Goal: Information Seeking & Learning: Learn about a topic

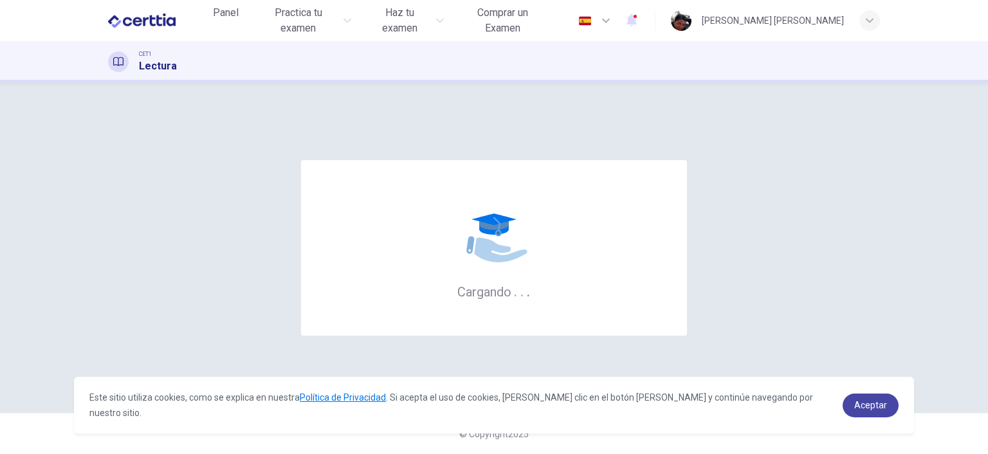
click at [886, 415] on link "Aceptar" at bounding box center [870, 406] width 56 height 24
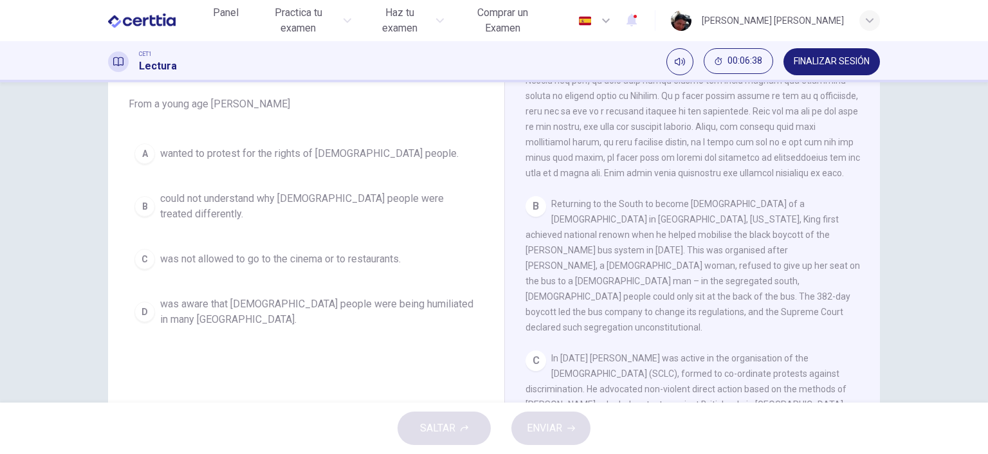
scroll to position [286, 0]
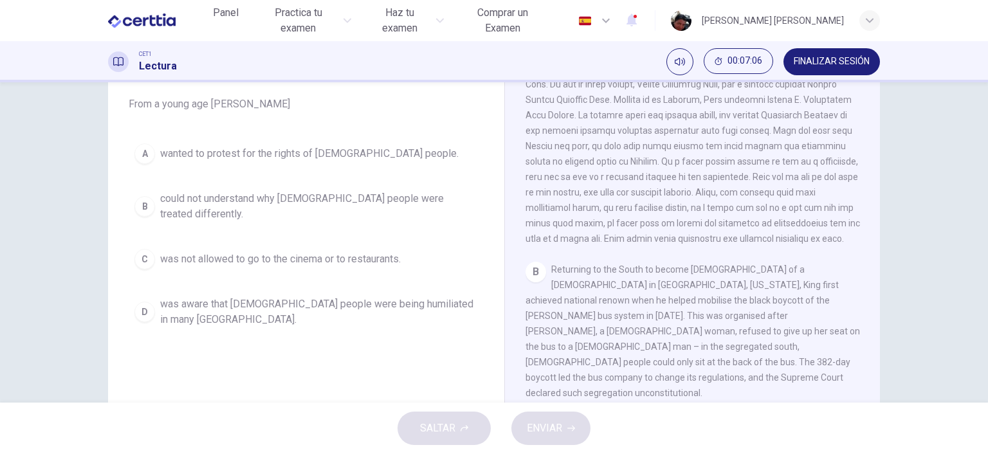
click at [246, 203] on span "could not understand why [DEMOGRAPHIC_DATA] people were treated differently." at bounding box center [319, 206] width 318 height 31
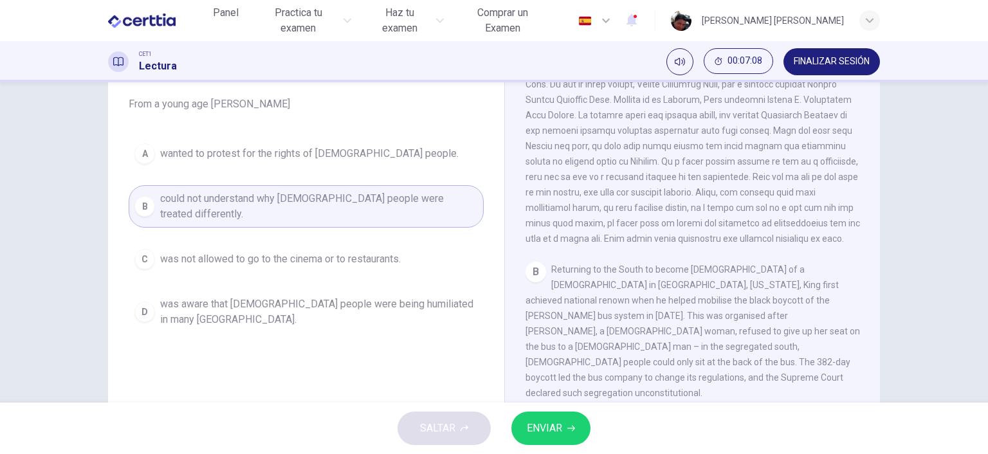
click at [549, 423] on span "ENVIAR" at bounding box center [544, 428] width 35 height 18
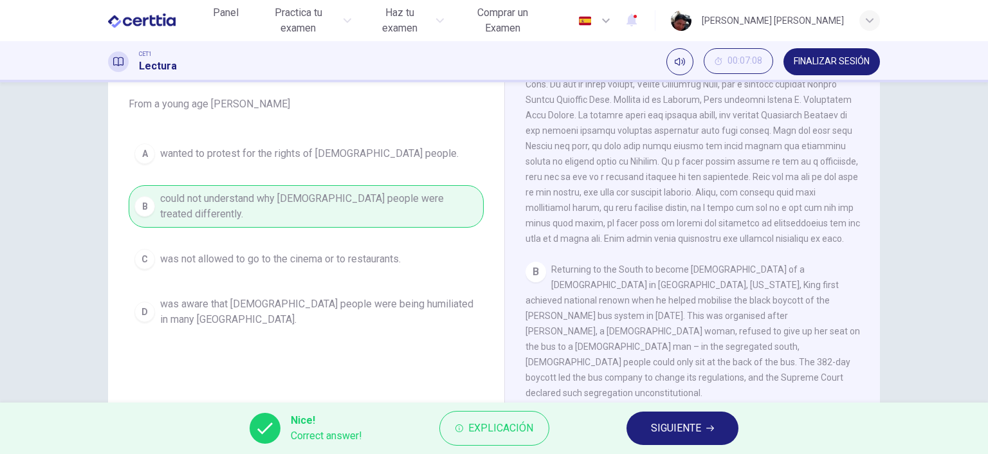
click at [666, 431] on span "SIGUIENTE" at bounding box center [676, 428] width 50 height 18
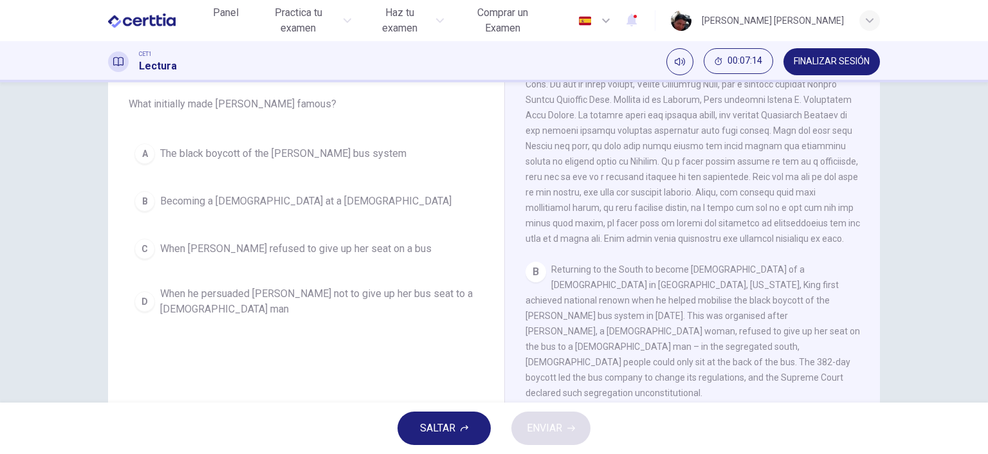
scroll to position [360, 0]
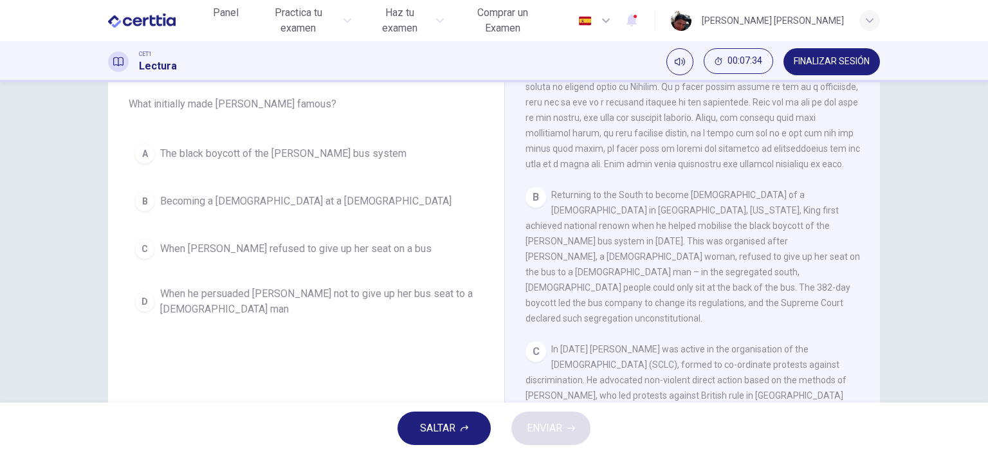
click at [350, 153] on span "The black boycott of the [PERSON_NAME] bus system" at bounding box center [283, 153] width 246 height 15
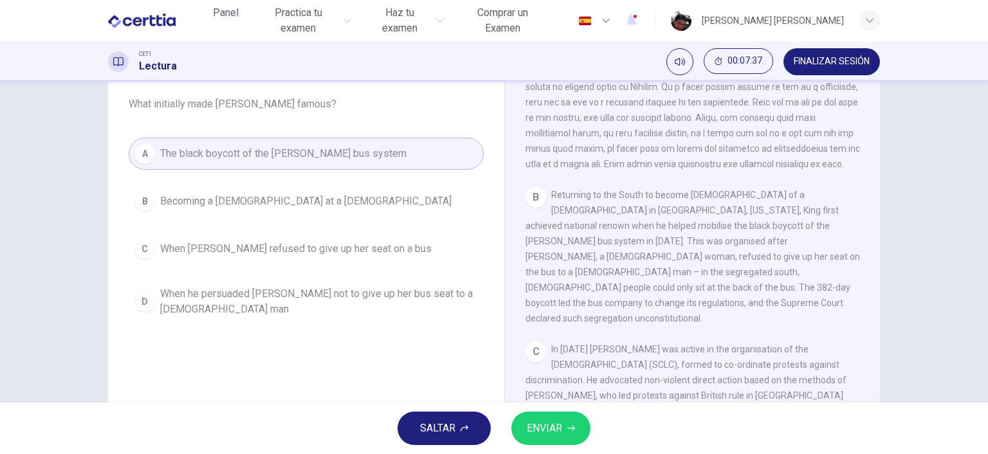
click at [549, 423] on span "ENVIAR" at bounding box center [544, 428] width 35 height 18
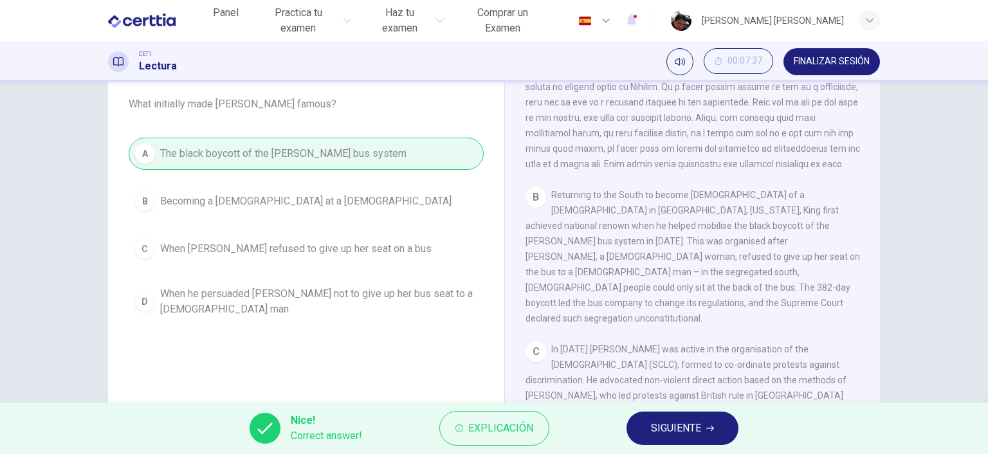
click at [660, 424] on span "SIGUIENTE" at bounding box center [676, 428] width 50 height 18
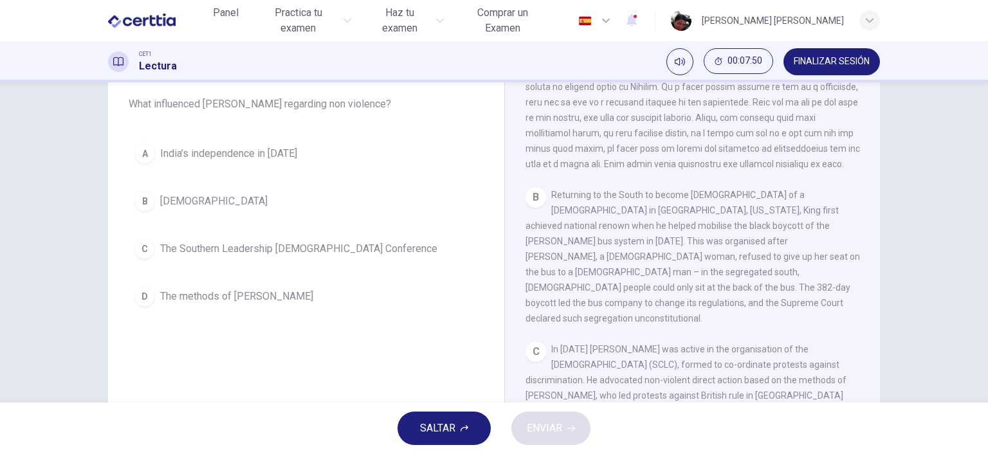
scroll to position [508, 0]
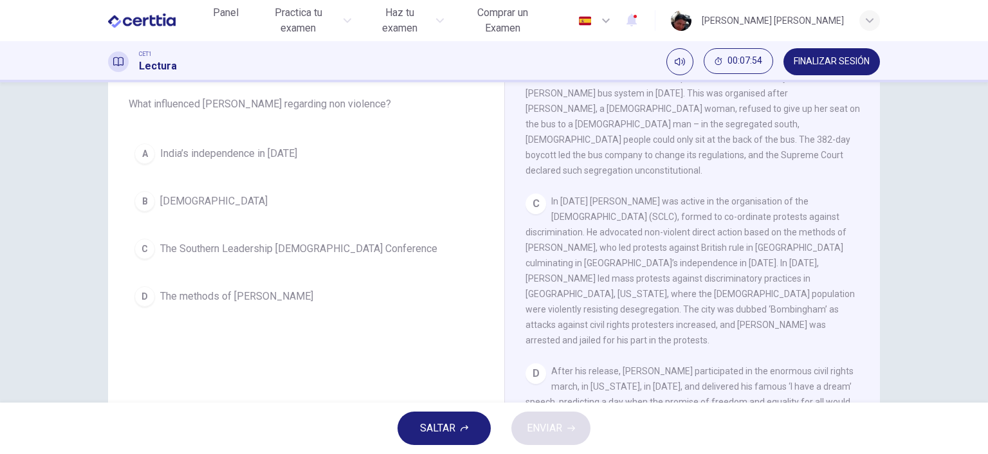
click at [208, 298] on span "The methods of [PERSON_NAME]" at bounding box center [236, 296] width 153 height 15
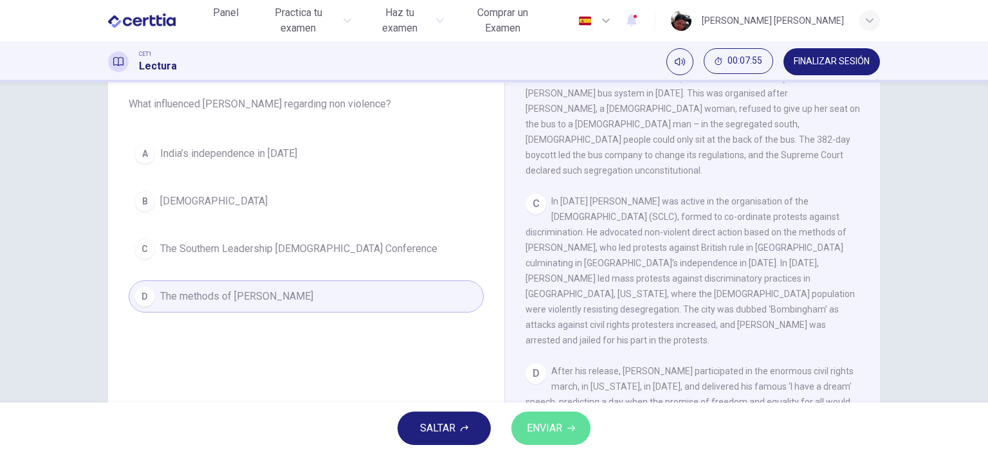
click at [541, 427] on span "ENVIAR" at bounding box center [544, 428] width 35 height 18
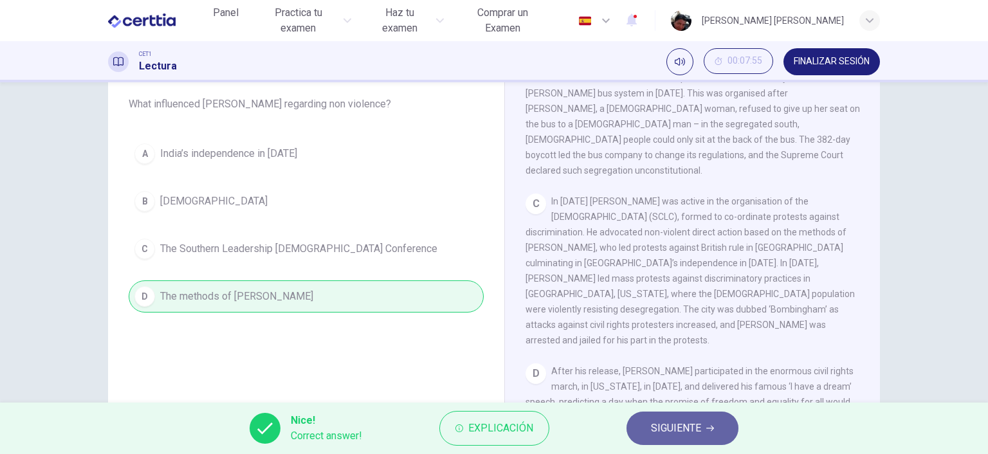
click at [658, 419] on button "SIGUIENTE" at bounding box center [682, 428] width 112 height 33
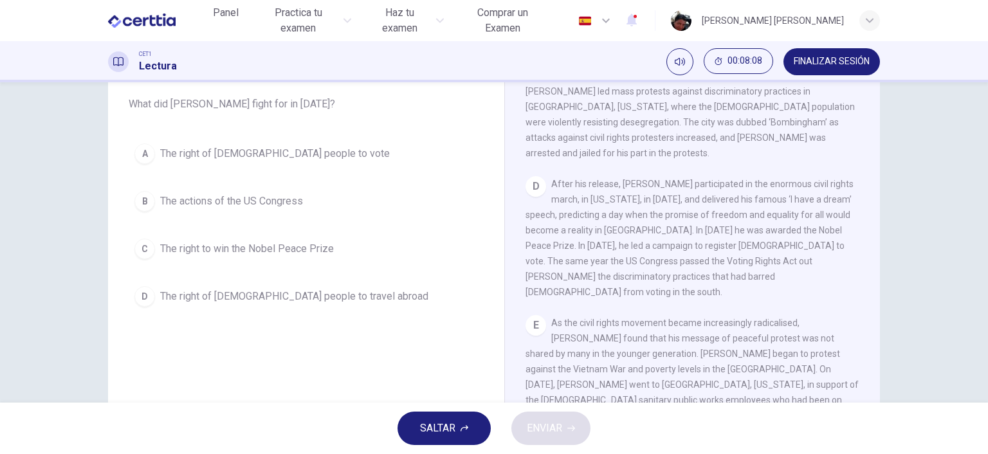
scroll to position [731, 0]
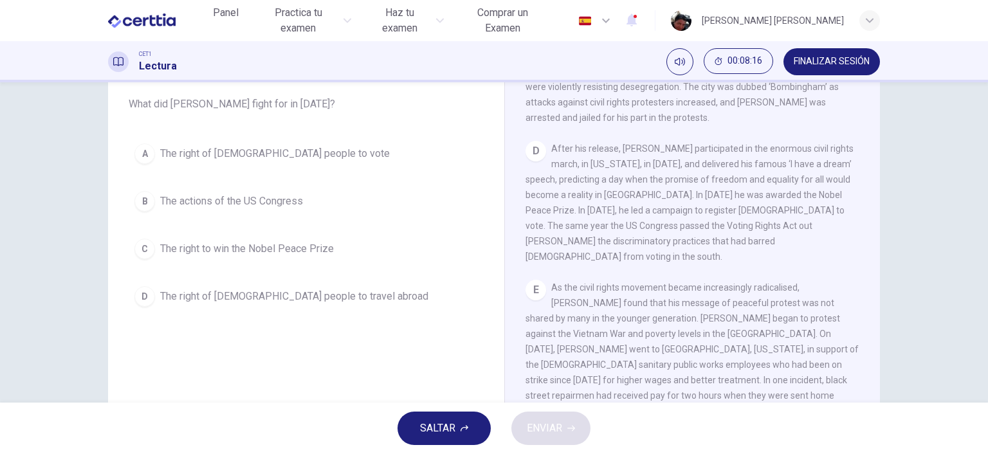
click at [286, 154] on span "The right of [DEMOGRAPHIC_DATA] people to vote" at bounding box center [275, 153] width 230 height 15
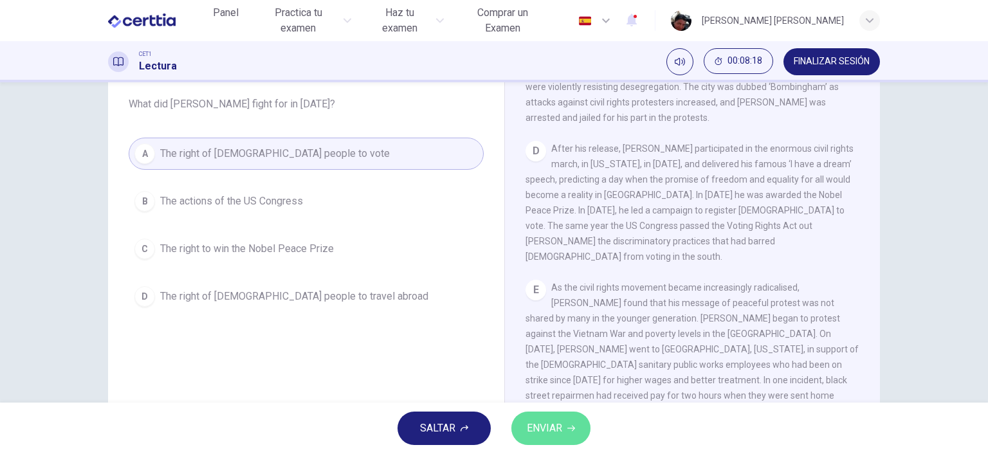
click at [541, 421] on span "ENVIAR" at bounding box center [544, 428] width 35 height 18
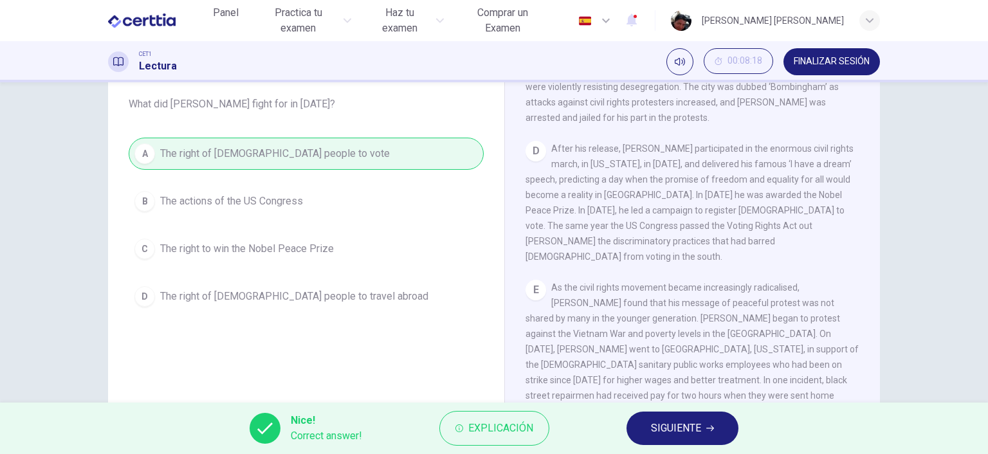
click at [673, 438] on button "SIGUIENTE" at bounding box center [682, 428] width 112 height 33
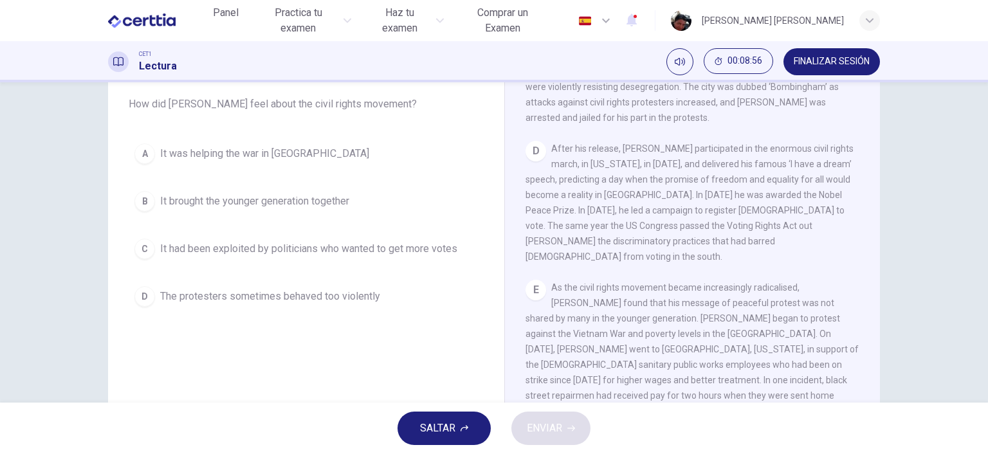
click at [338, 295] on span "The protesters sometimes behaved too violently" at bounding box center [270, 296] width 220 height 15
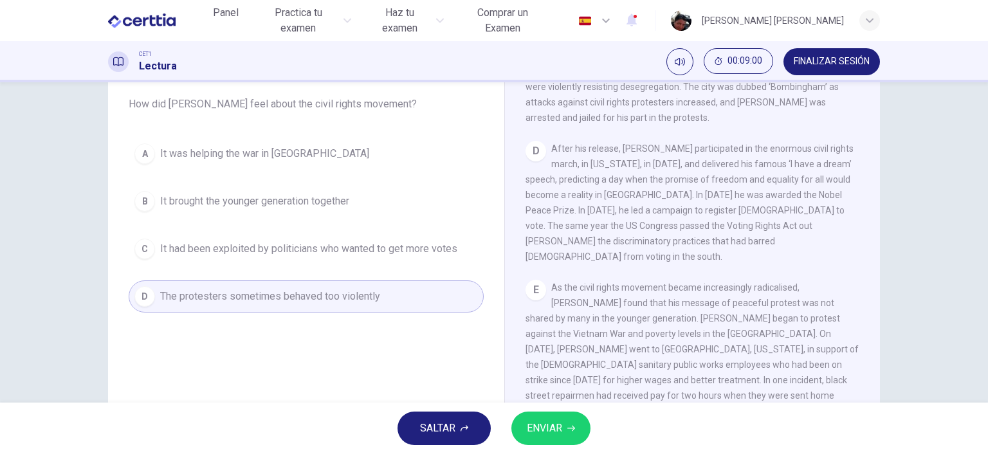
click at [553, 423] on span "ENVIAR" at bounding box center [544, 428] width 35 height 18
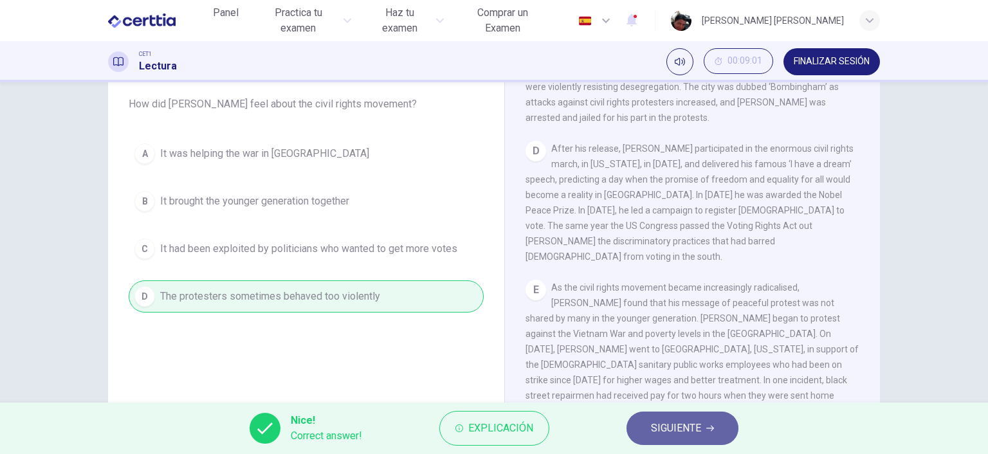
click at [662, 422] on span "SIGUIENTE" at bounding box center [676, 428] width 50 height 18
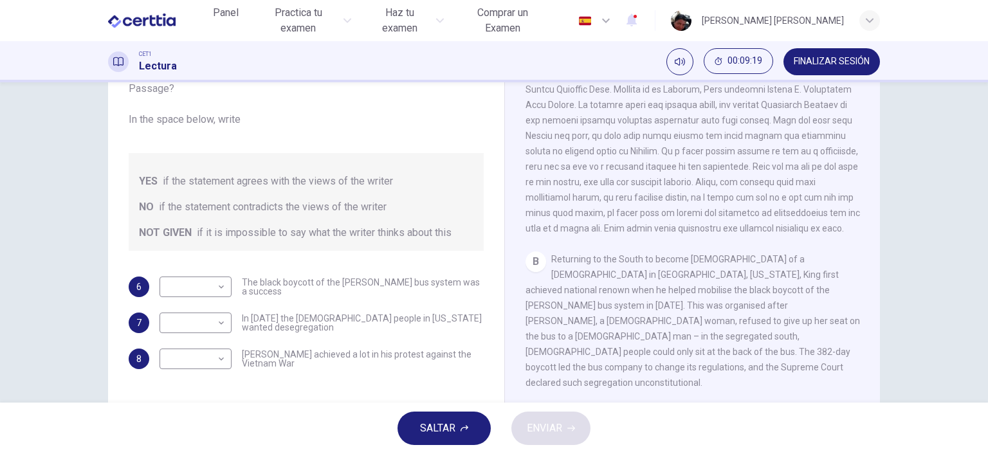
scroll to position [370, 0]
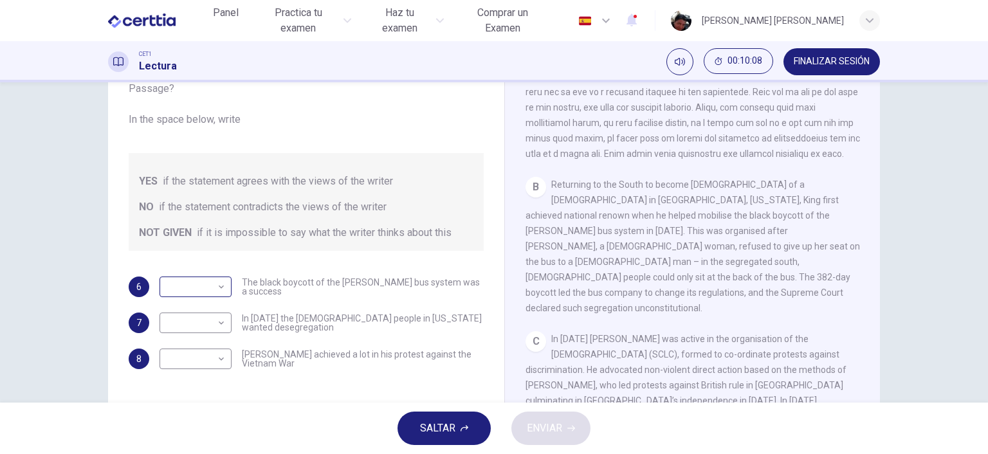
click at [215, 289] on body "Este sitio utiliza cookies, como se explica en nuestra Política de Privacidad .…" at bounding box center [494, 227] width 988 height 454
click at [200, 305] on li "YES" at bounding box center [195, 307] width 72 height 21
type input "***"
click at [210, 323] on body "Este sitio utiliza cookies, como se explica en nuestra Política de Privacidad .…" at bounding box center [494, 227] width 988 height 454
click at [204, 386] on li "NOT GIVEN" at bounding box center [195, 384] width 72 height 21
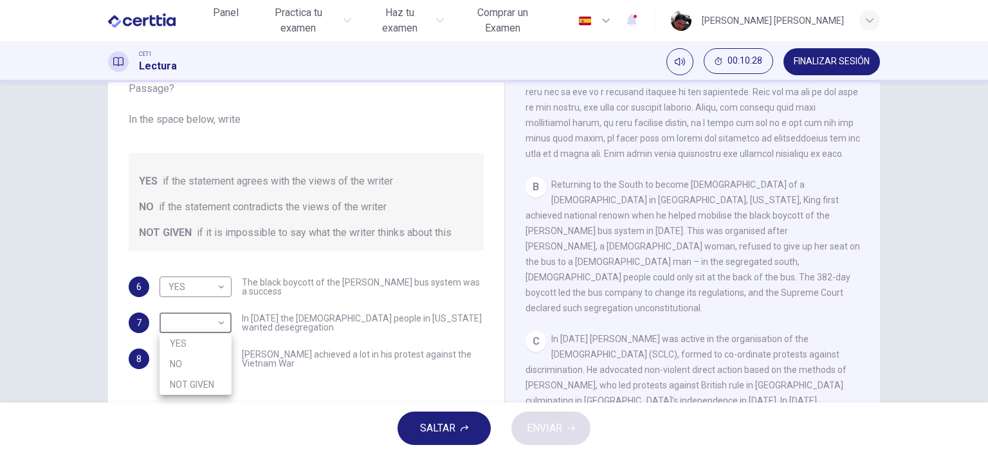
type input "*********"
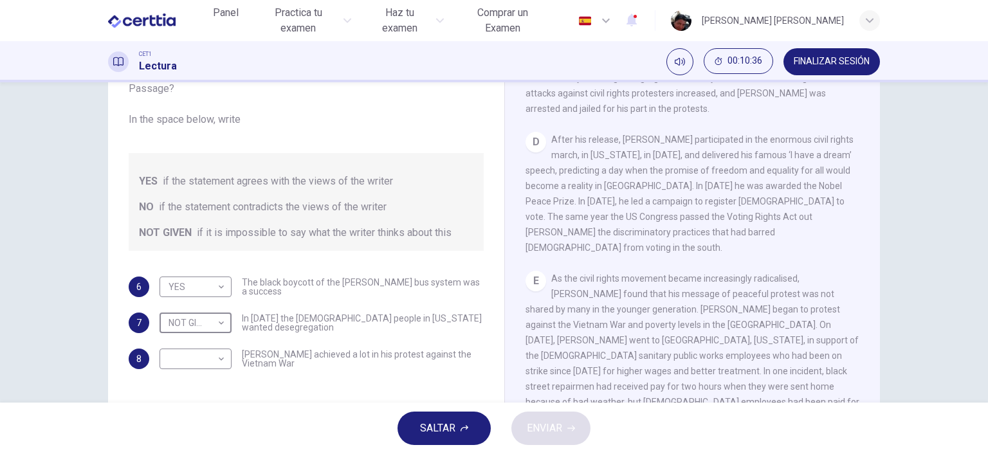
scroll to position [741, 0]
click at [217, 360] on body "Este sitio utiliza cookies, como se explica en nuestra Política de Privacidad .…" at bounding box center [494, 227] width 988 height 454
click at [192, 398] on li "NO" at bounding box center [195, 400] width 72 height 21
type input "**"
click at [550, 424] on span "ENVIAR" at bounding box center [544, 428] width 35 height 18
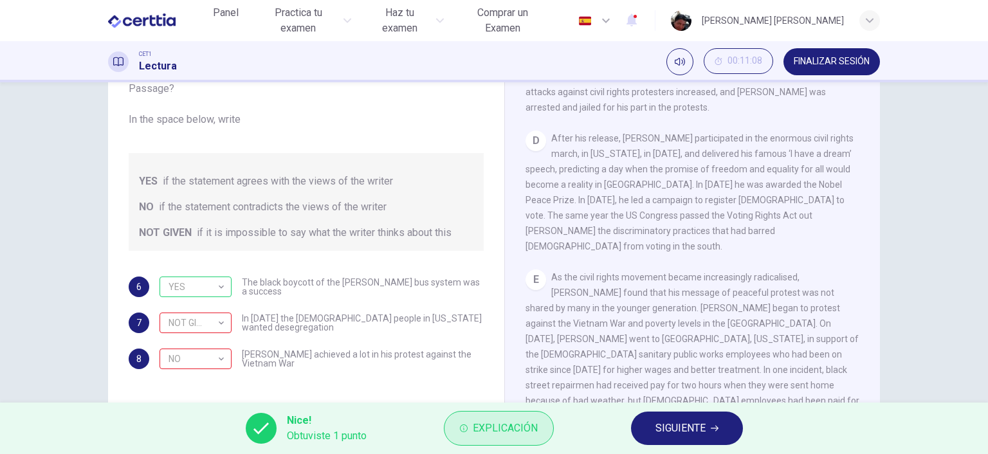
click at [491, 435] on span "Explicación" at bounding box center [505, 428] width 65 height 18
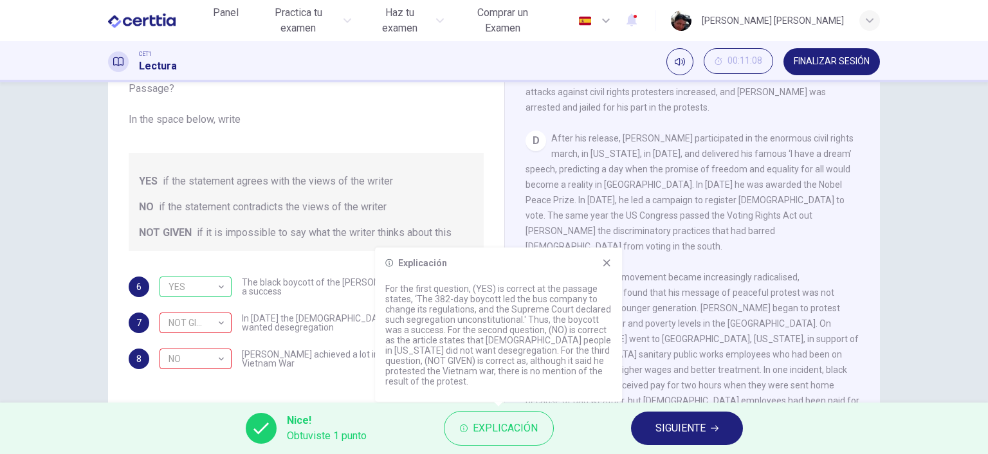
click at [606, 264] on icon at bounding box center [606, 262] width 7 height 7
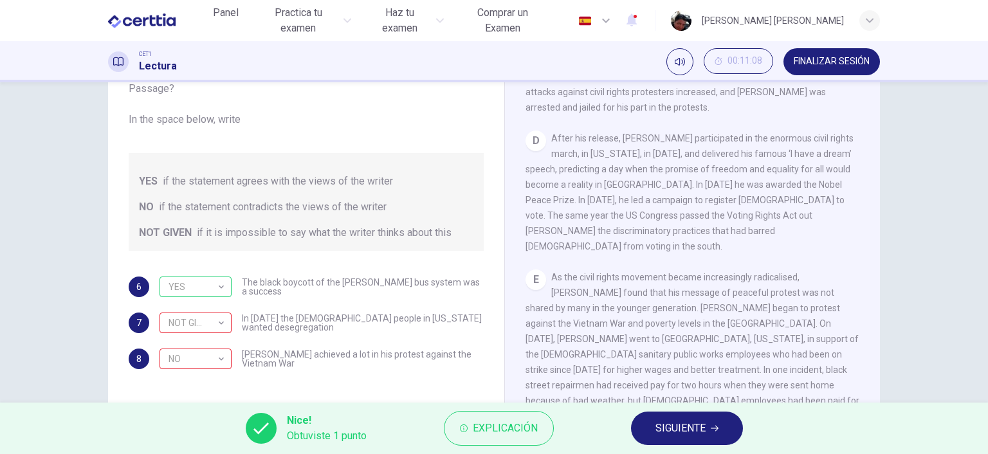
click at [676, 426] on span "SIGUIENTE" at bounding box center [680, 428] width 50 height 18
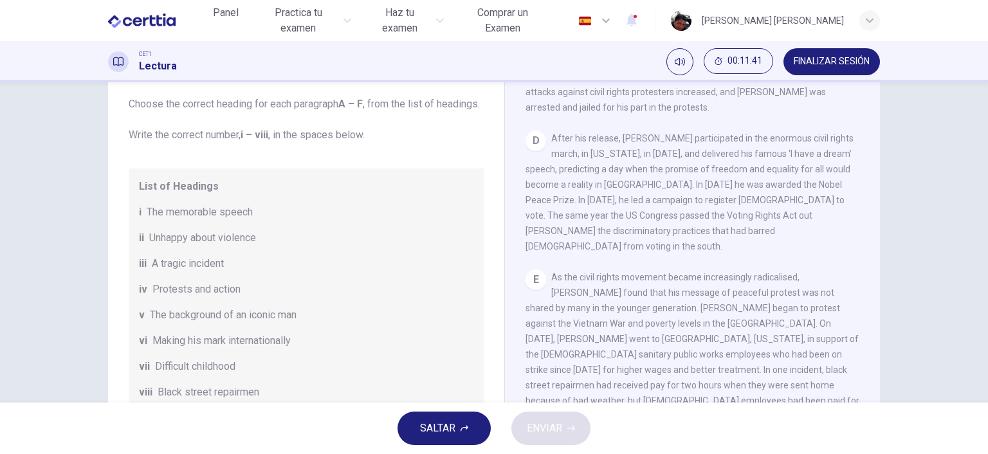
click at [185, 374] on span "Difficult childhood" at bounding box center [195, 366] width 80 height 15
click at [146, 374] on span "vii" at bounding box center [144, 366] width 11 height 15
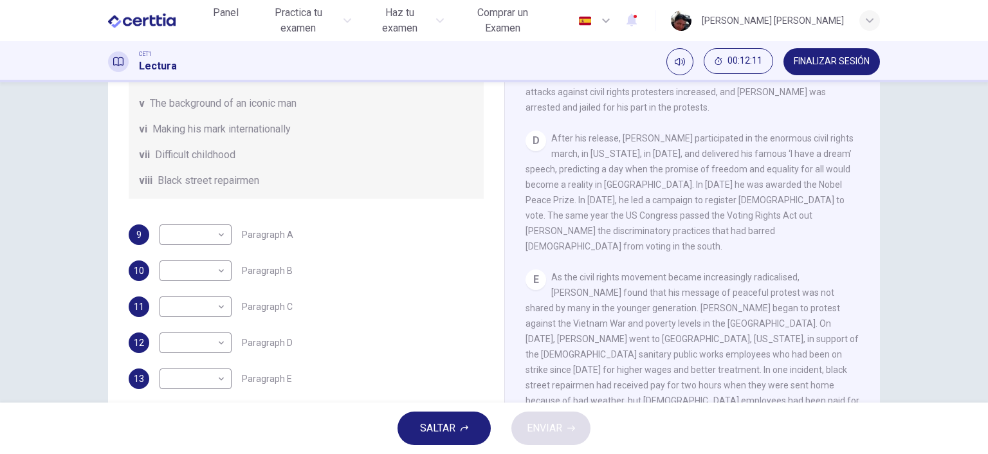
scroll to position [226, 0]
click at [212, 244] on body "Este sitio utiliza cookies, como se explica en nuestra Política de Privacidad .…" at bounding box center [494, 227] width 988 height 454
click at [323, 238] on div at bounding box center [494, 227] width 988 height 454
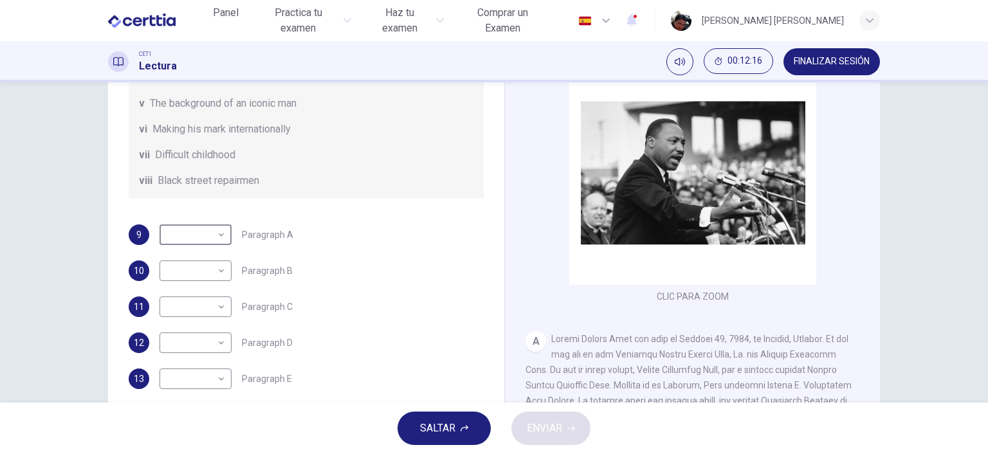
scroll to position [222, 0]
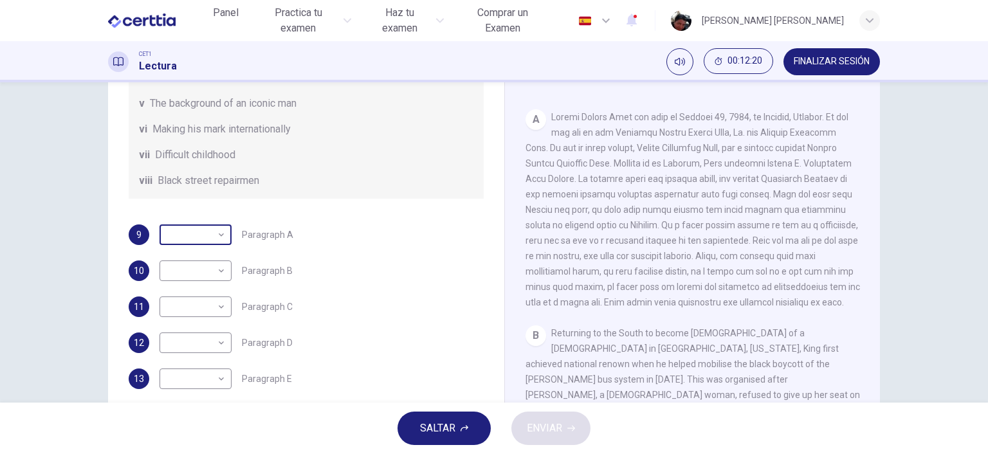
click at [219, 234] on body "Este sitio utiliza cookies, como se explica en nuestra Política de Privacidad .…" at bounding box center [494, 227] width 988 height 454
click at [179, 377] on li "vii" at bounding box center [195, 378] width 72 height 21
type input "***"
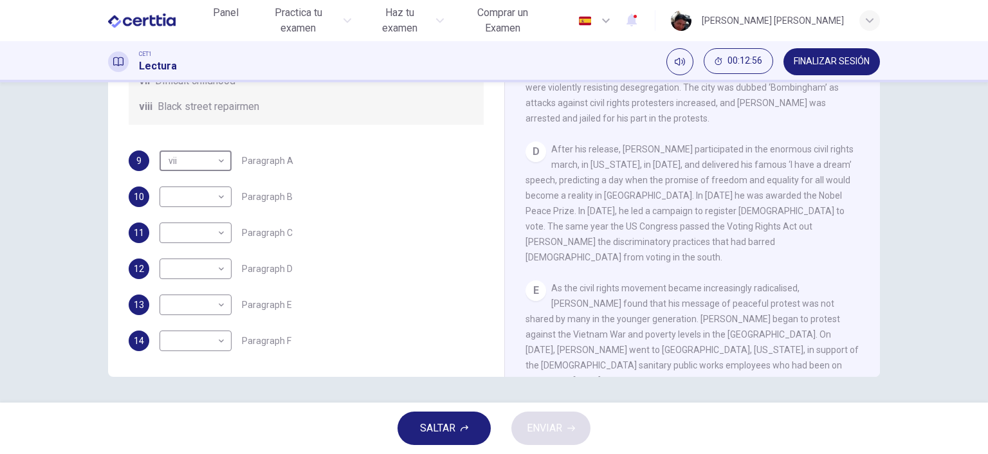
scroll to position [226, 0]
click at [219, 274] on body "Este sitio utiliza cookies, como se explica en nuestra Política de Privacidad .…" at bounding box center [494, 227] width 988 height 454
click at [327, 220] on div at bounding box center [494, 227] width 988 height 454
click at [222, 272] on body "Este sitio utiliza cookies, como se explica en nuestra Política de Privacidad .…" at bounding box center [494, 227] width 988 height 454
click at [213, 288] on li "i" at bounding box center [195, 289] width 72 height 21
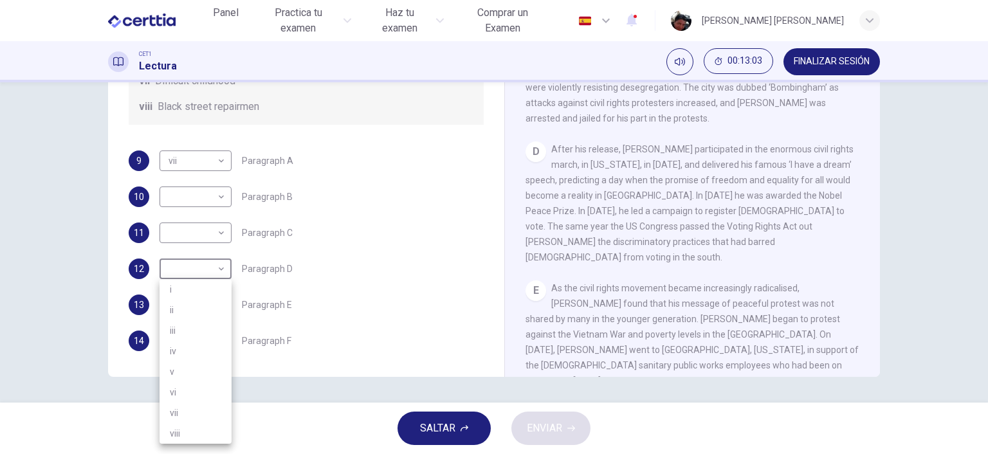
type input "*"
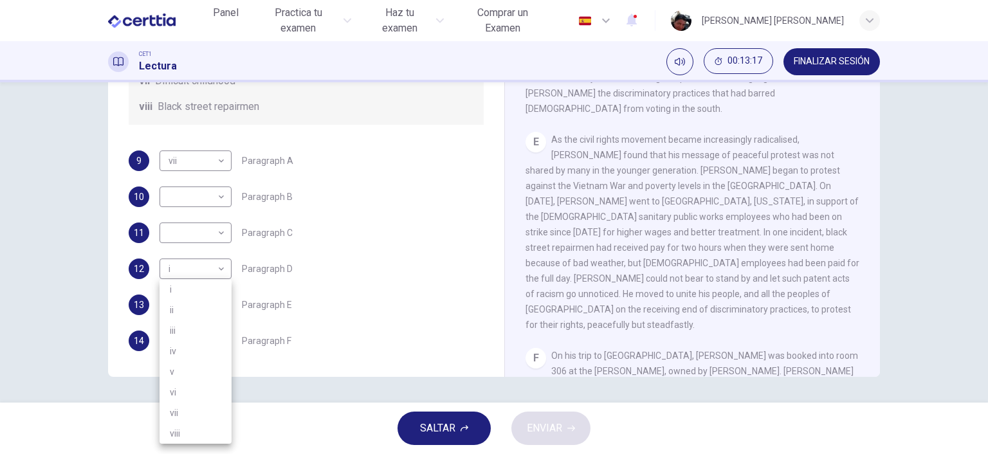
click at [208, 345] on body "Este sitio utiliza cookies, como se explica en nuestra Política de Privacidad .…" at bounding box center [494, 227] width 988 height 454
click at [195, 335] on li "iii" at bounding box center [195, 330] width 72 height 21
type input "***"
click at [399, 267] on div "12 i * ​ Paragraph D" at bounding box center [306, 269] width 355 height 21
click at [224, 306] on body "Este sitio utiliza cookies, como se explica en nuestra Política de Privacidad .…" at bounding box center [494, 227] width 988 height 454
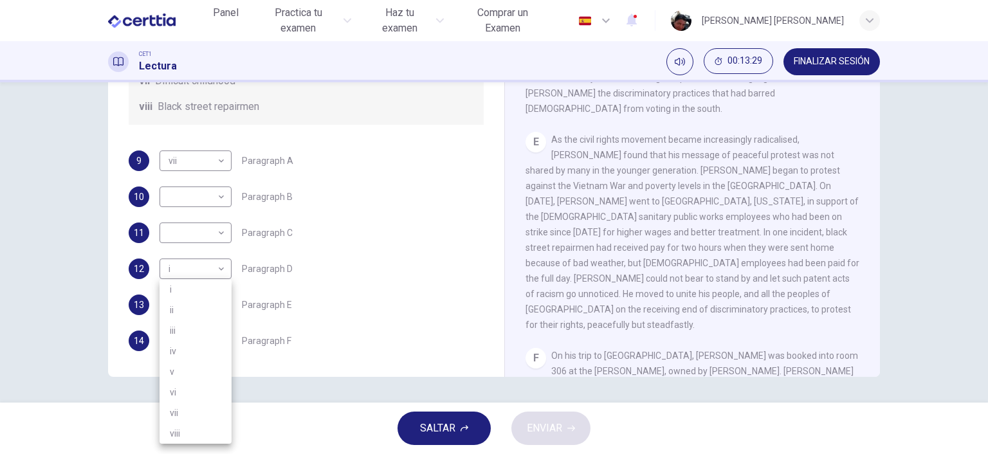
click at [199, 311] on li "ii" at bounding box center [195, 310] width 72 height 21
click at [359, 255] on div "9 vii *** ​ Paragraph A 10 ​ ​ Paragraph B 11 ​ ​ Paragraph C 12 i * ​ Paragrap…" at bounding box center [306, 250] width 355 height 201
click at [213, 307] on body "Este sitio utiliza cookies, como se explica en nuestra Política de Privacidad .…" at bounding box center [494, 227] width 988 height 454
click at [186, 440] on li "viii" at bounding box center [195, 433] width 72 height 21
type input "****"
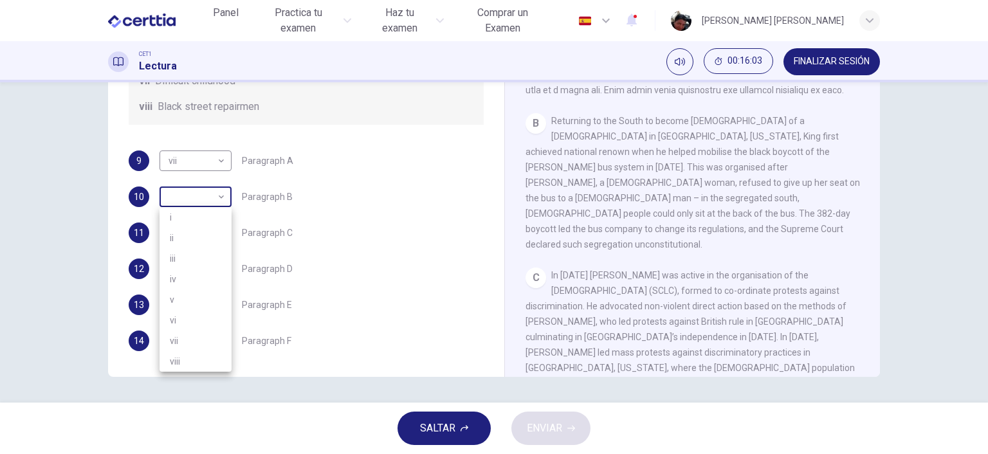
click at [215, 197] on body "Este sitio utiliza cookies, como se explica en nuestra Política de Privacidad .…" at bounding box center [494, 227] width 988 height 454
click at [199, 280] on li "iv" at bounding box center [195, 279] width 72 height 21
type input "**"
click at [220, 235] on body "Este sitio utiliza cookies, como se explica en nuestra Política de Privacidad .…" at bounding box center [494, 227] width 988 height 454
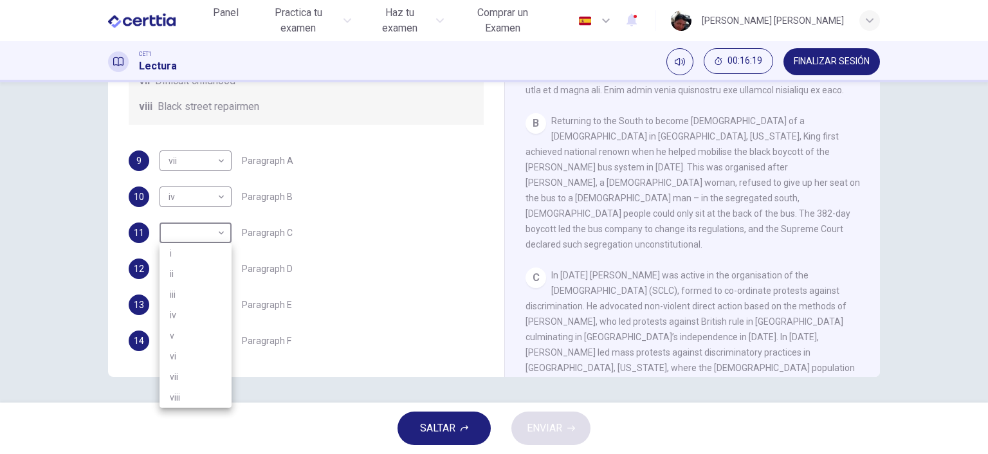
click at [204, 313] on li "iv" at bounding box center [195, 315] width 72 height 21
type input "**"
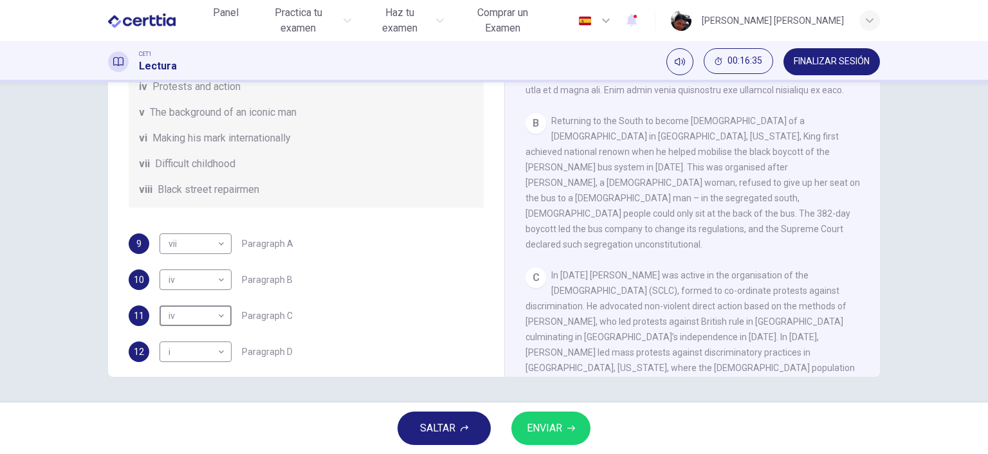
scroll to position [152, 0]
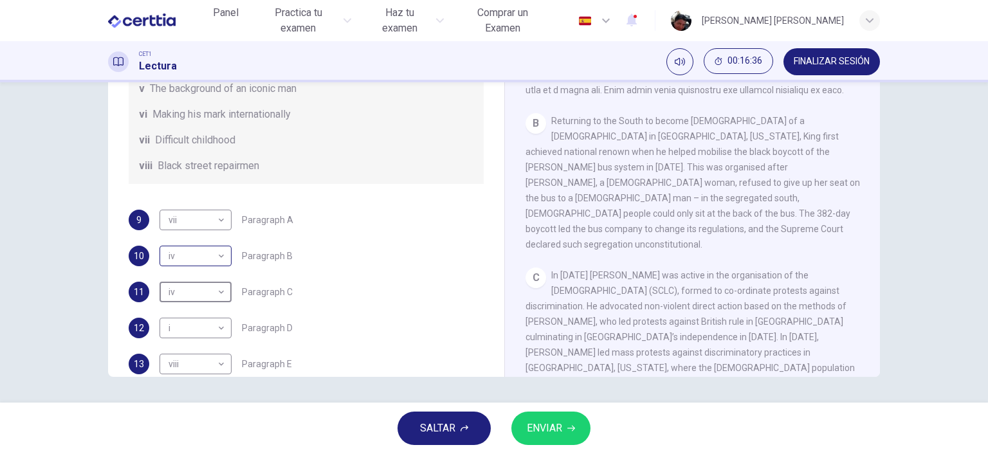
click at [213, 273] on body "Este sitio utiliza cookies, como se explica en nuestra Política de Privacidad .…" at bounding box center [494, 227] width 988 height 454
click at [186, 376] on li "v" at bounding box center [195, 371] width 72 height 21
type input "*"
click at [556, 424] on span "ENVIAR" at bounding box center [544, 428] width 35 height 18
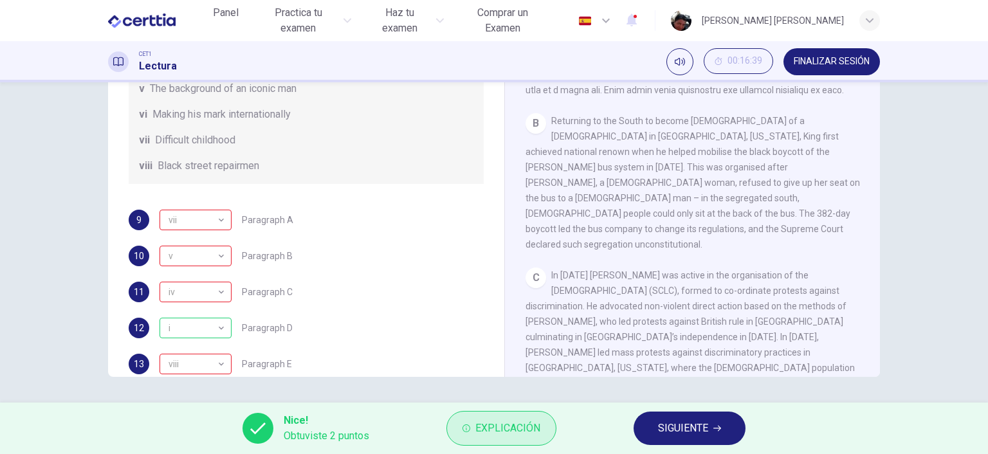
click at [505, 426] on span "Explicación" at bounding box center [507, 428] width 65 height 18
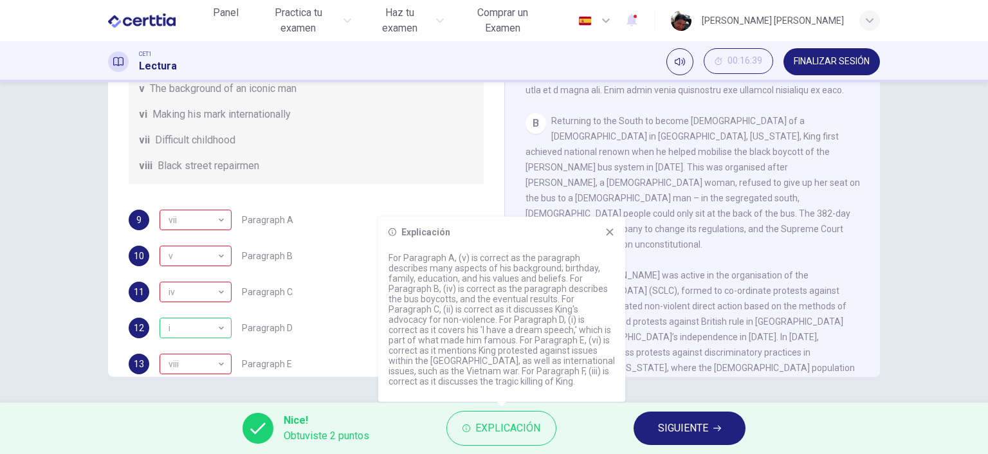
click at [678, 430] on span "SIGUIENTE" at bounding box center [683, 428] width 50 height 18
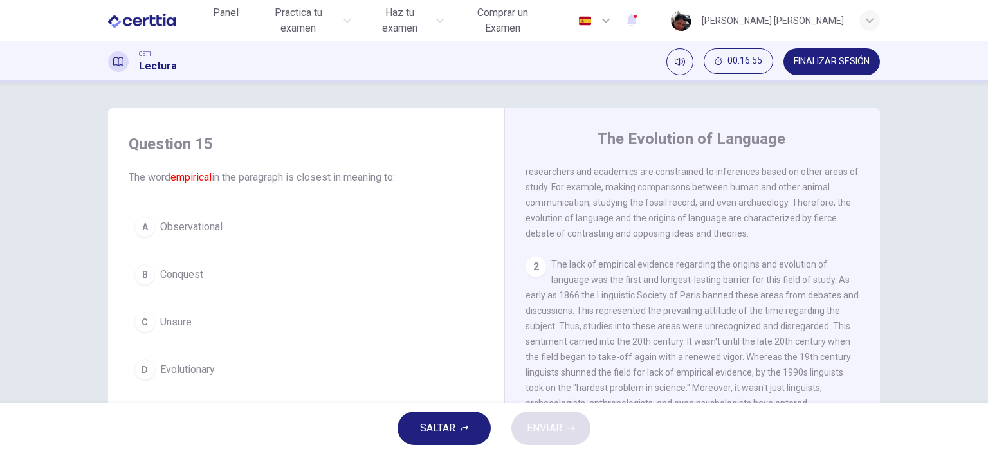
scroll to position [0, 0]
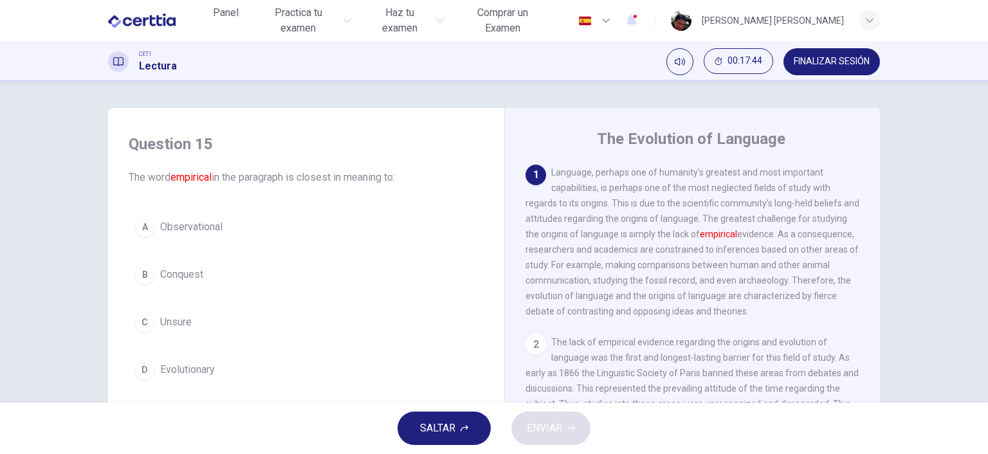
click at [220, 226] on span "Observational" at bounding box center [191, 226] width 62 height 15
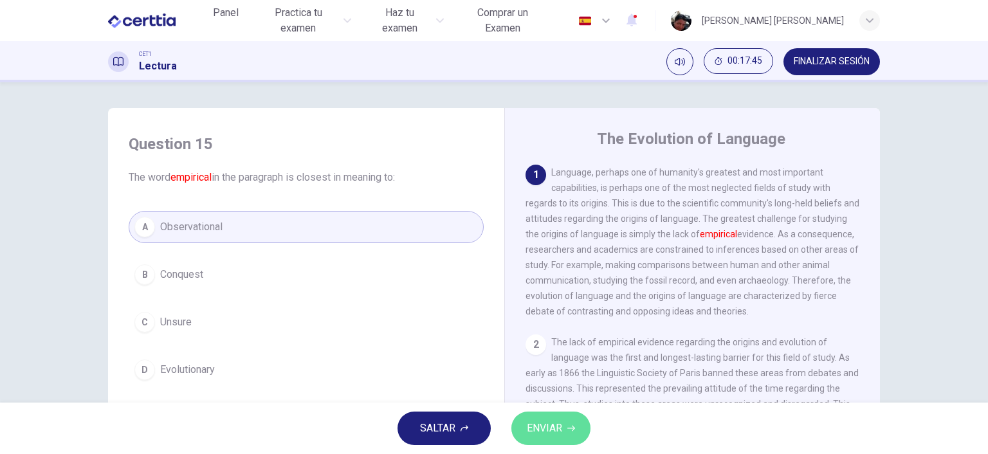
click at [542, 416] on button "ENVIAR" at bounding box center [550, 428] width 79 height 33
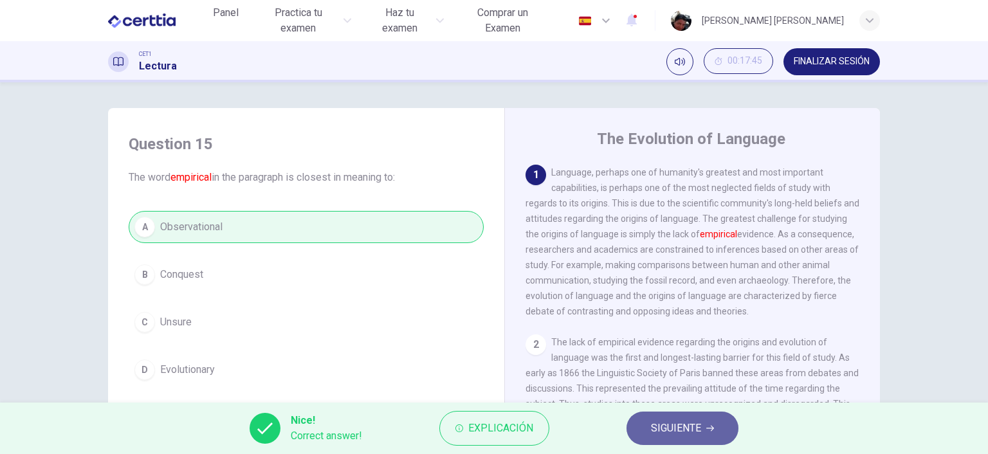
click at [664, 426] on span "SIGUIENTE" at bounding box center [676, 428] width 50 height 18
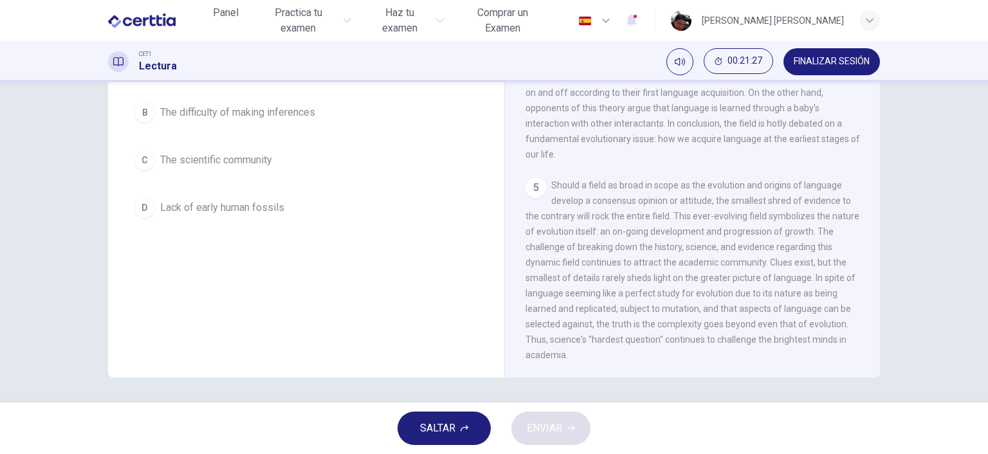
scroll to position [178, 0]
click at [257, 202] on span "Lack of early human fossils" at bounding box center [222, 206] width 124 height 15
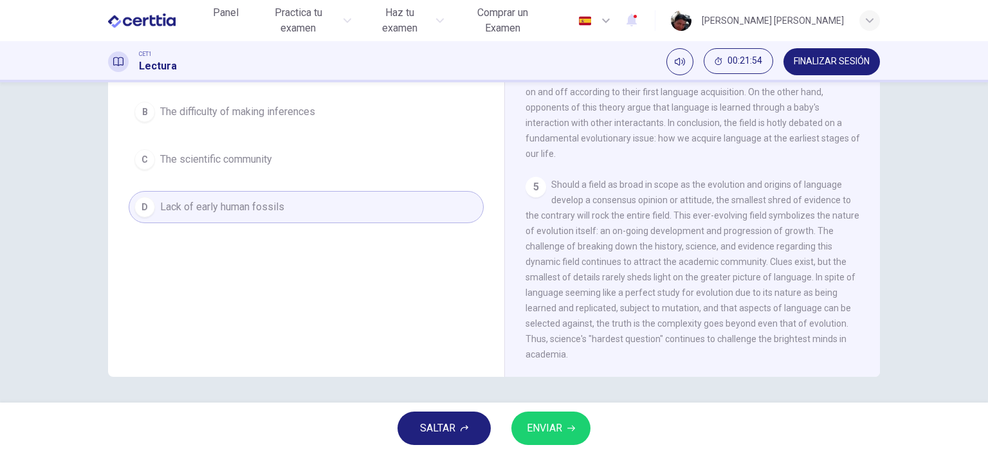
click at [572, 428] on icon "button" at bounding box center [571, 429] width 8 height 6
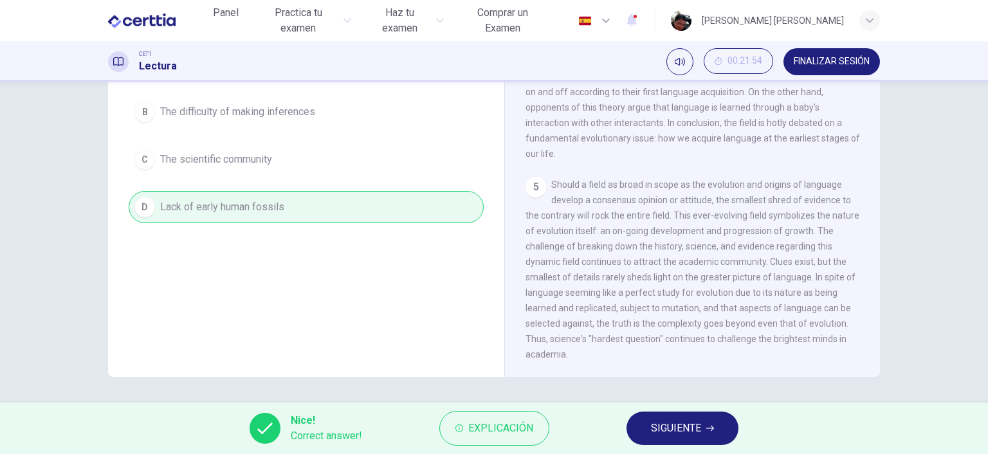
click at [667, 428] on span "SIGUIENTE" at bounding box center [676, 428] width 50 height 18
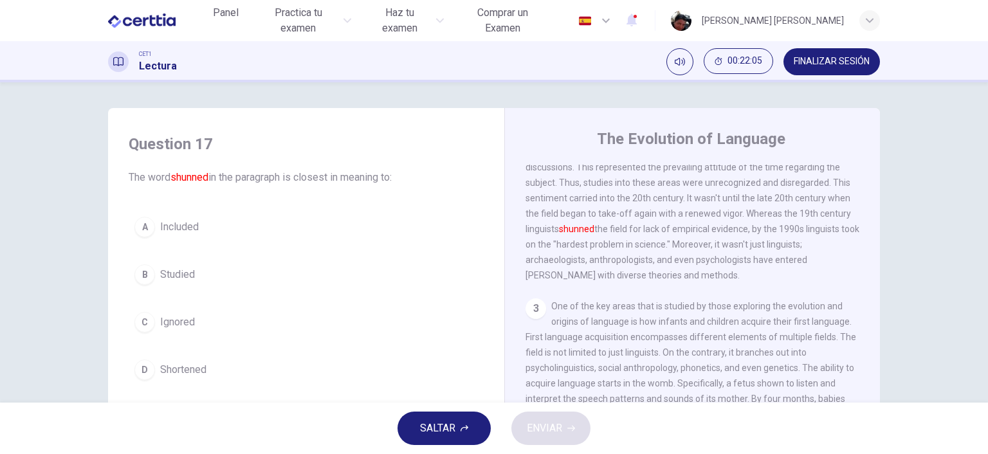
scroll to position [222, 0]
click at [179, 321] on span "Ignored" at bounding box center [177, 321] width 35 height 15
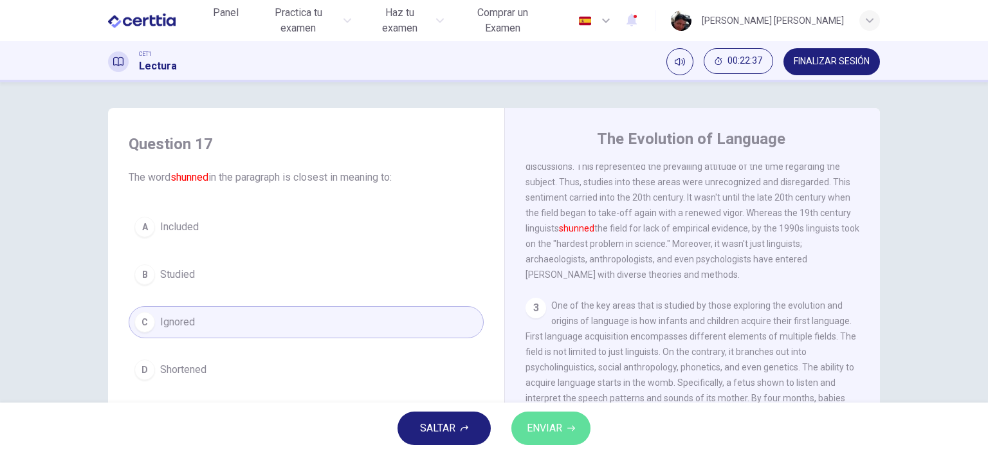
click at [541, 427] on span "ENVIAR" at bounding box center [544, 428] width 35 height 18
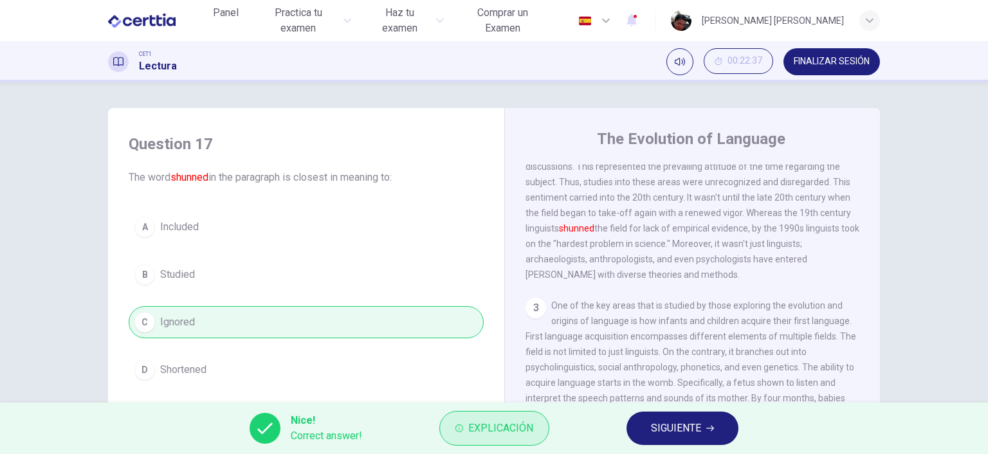
click at [480, 426] on span "Explicación" at bounding box center [500, 428] width 65 height 18
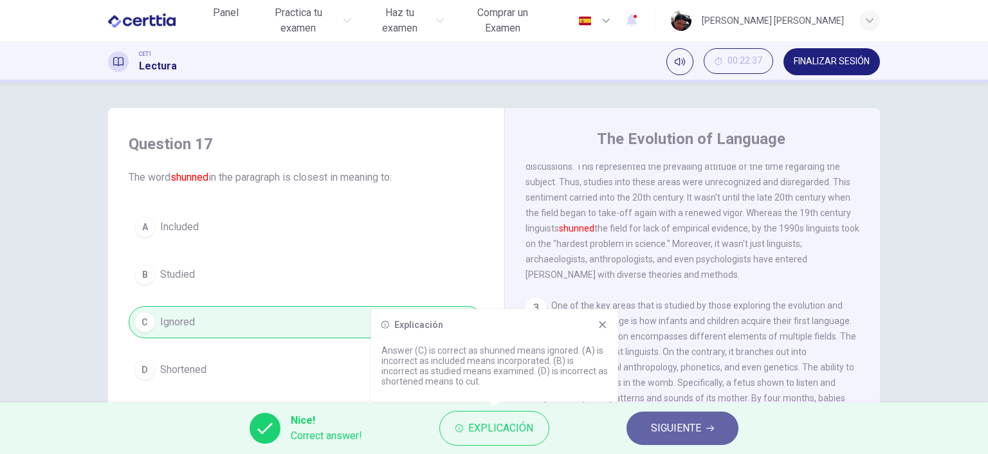
click at [666, 425] on span "SIGUIENTE" at bounding box center [676, 428] width 50 height 18
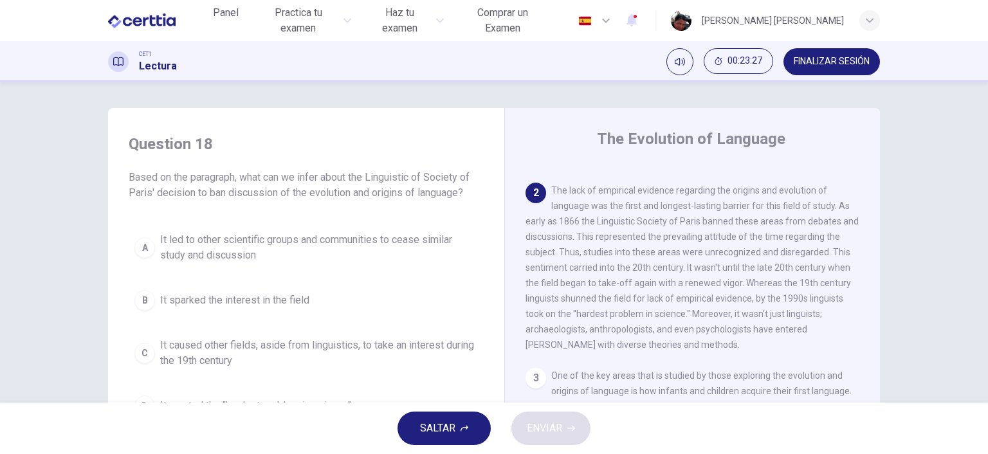
scroll to position [74, 0]
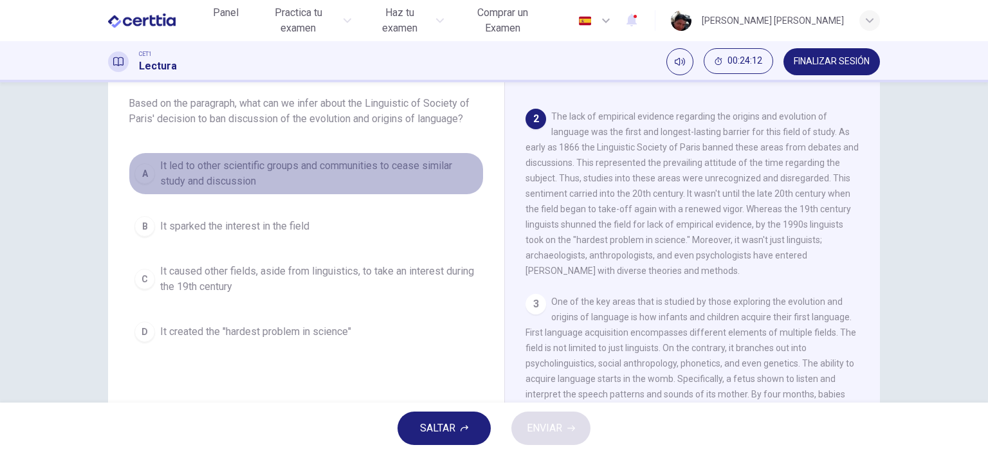
click at [275, 169] on span "It led to other scientific groups and communities to cease similar study and di…" at bounding box center [319, 173] width 318 height 31
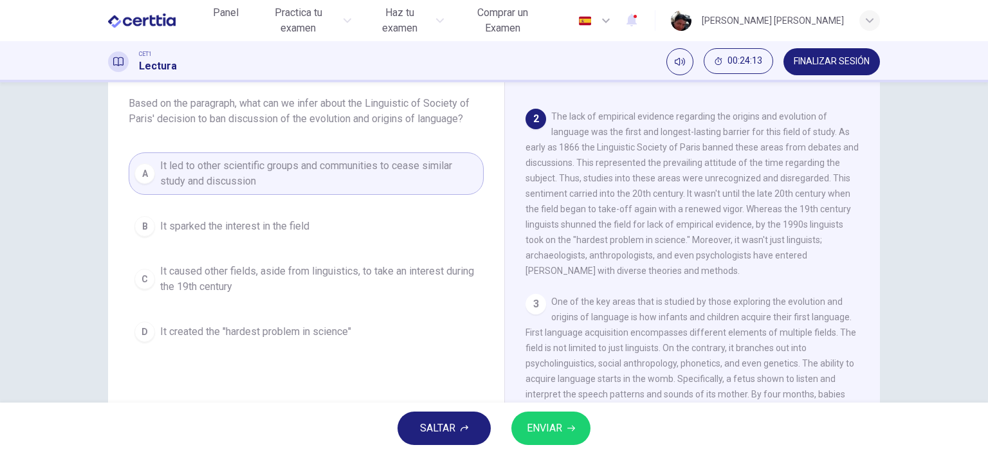
click at [550, 436] on span "ENVIAR" at bounding box center [544, 428] width 35 height 18
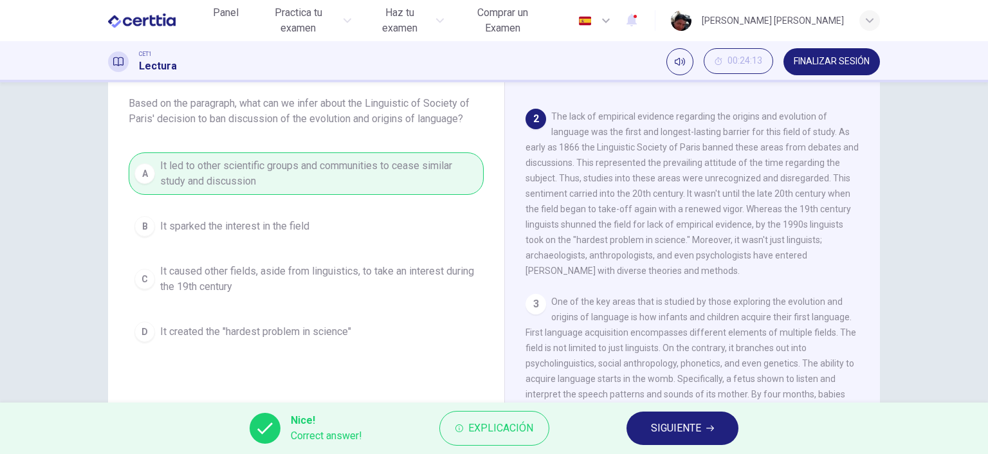
click at [679, 424] on span "SIGUIENTE" at bounding box center [676, 428] width 50 height 18
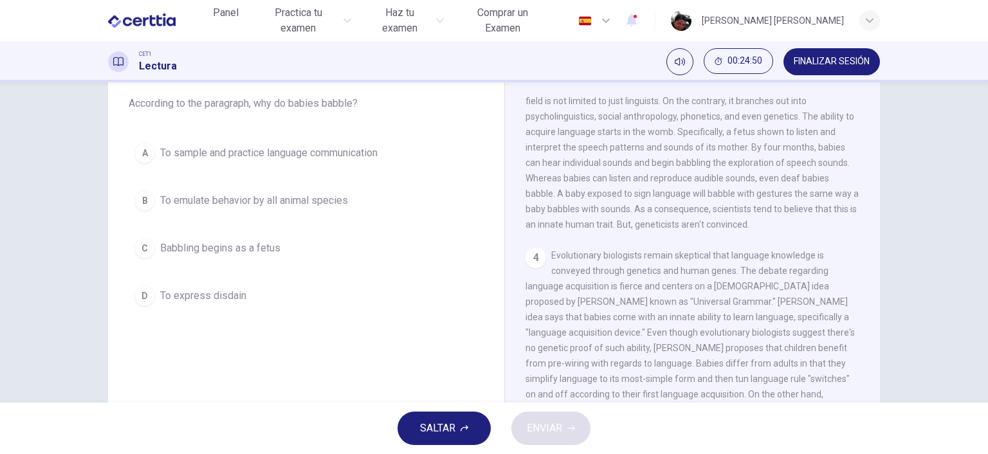
scroll to position [374, 0]
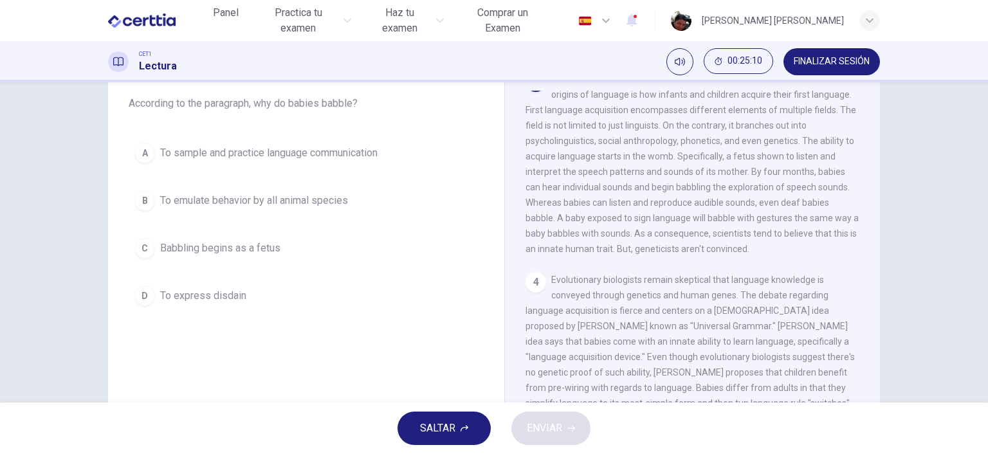
click at [313, 152] on span "To sample and practice language communication" at bounding box center [268, 152] width 217 height 15
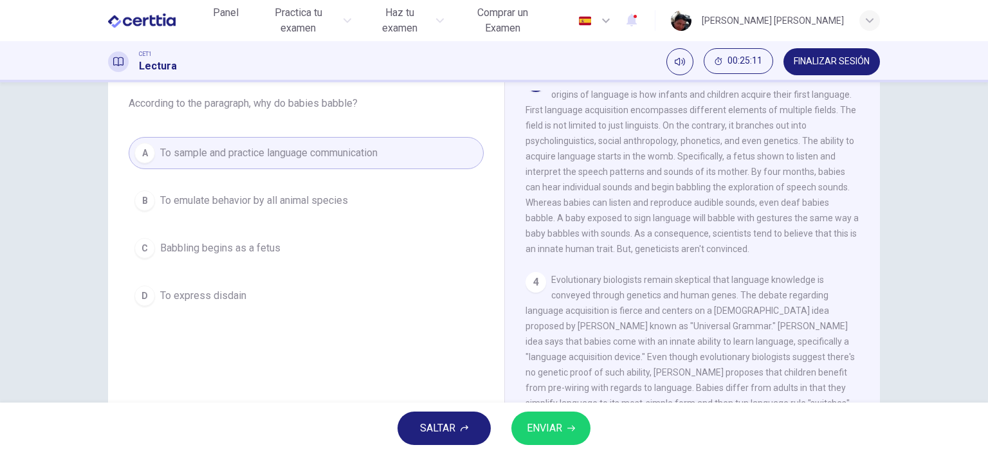
click at [554, 437] on span "ENVIAR" at bounding box center [544, 428] width 35 height 18
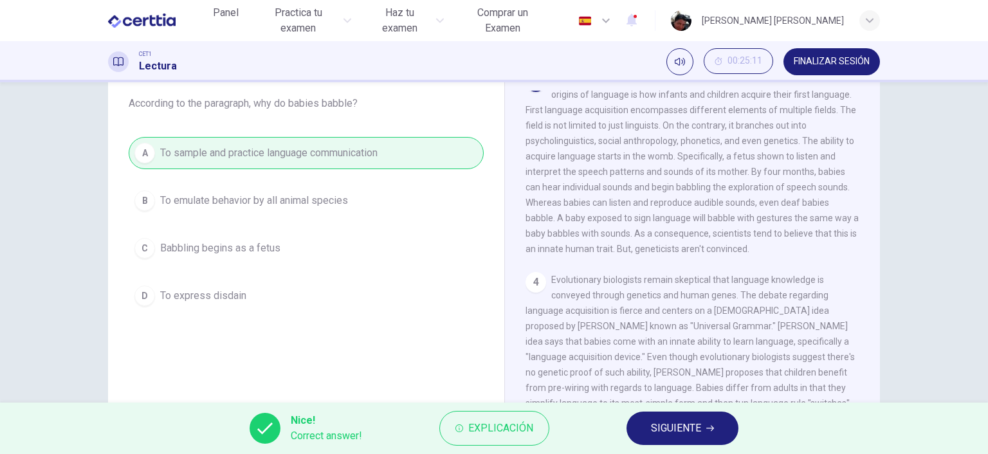
click at [648, 427] on button "SIGUIENTE" at bounding box center [682, 428] width 112 height 33
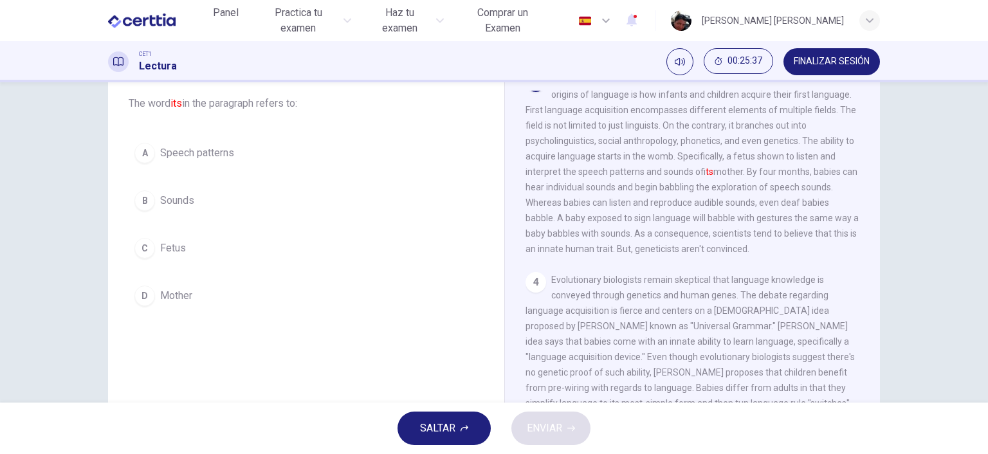
click at [179, 199] on span "Sounds" at bounding box center [177, 200] width 34 height 15
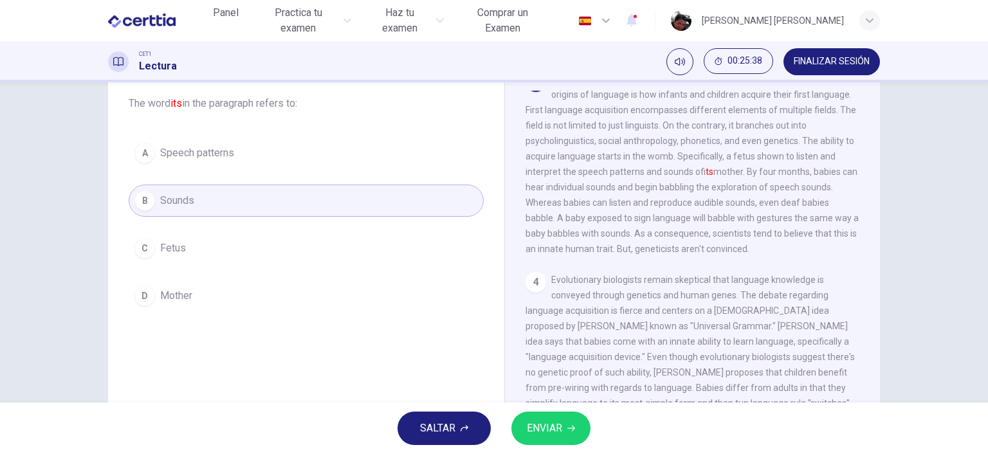
click at [546, 428] on span "ENVIAR" at bounding box center [544, 428] width 35 height 18
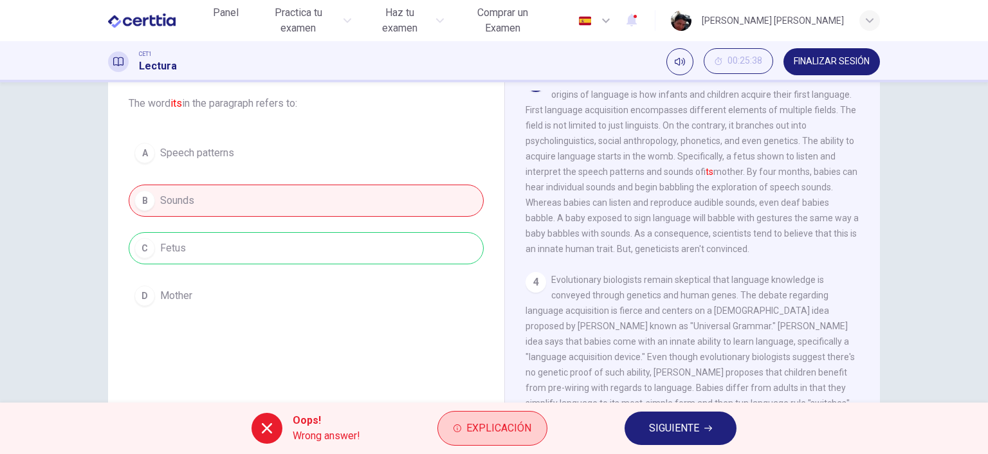
click at [509, 430] on span "Explicación" at bounding box center [498, 428] width 65 height 18
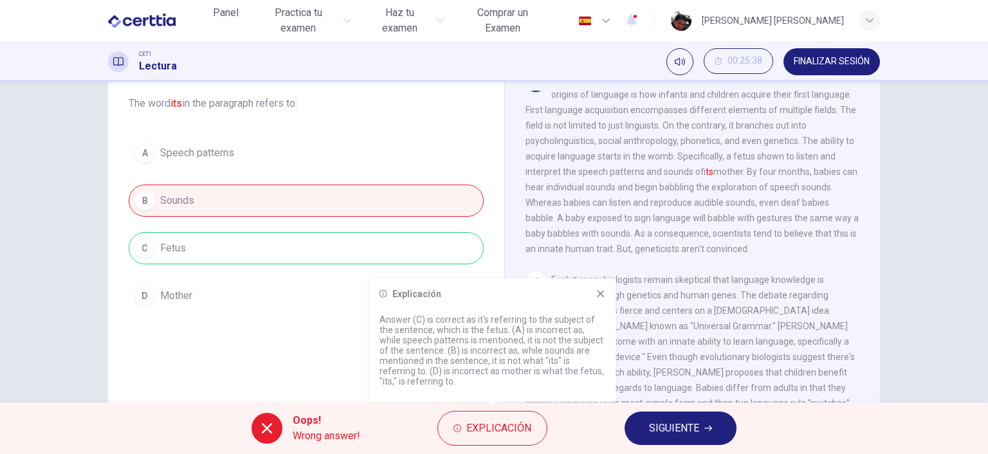
click at [675, 423] on span "SIGUIENTE" at bounding box center [674, 428] width 50 height 18
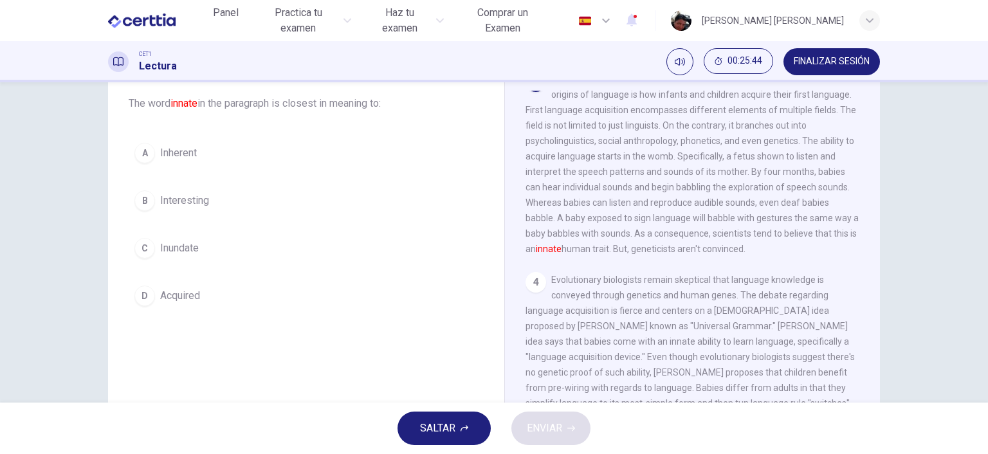
click at [186, 146] on span "Inherent" at bounding box center [178, 152] width 37 height 15
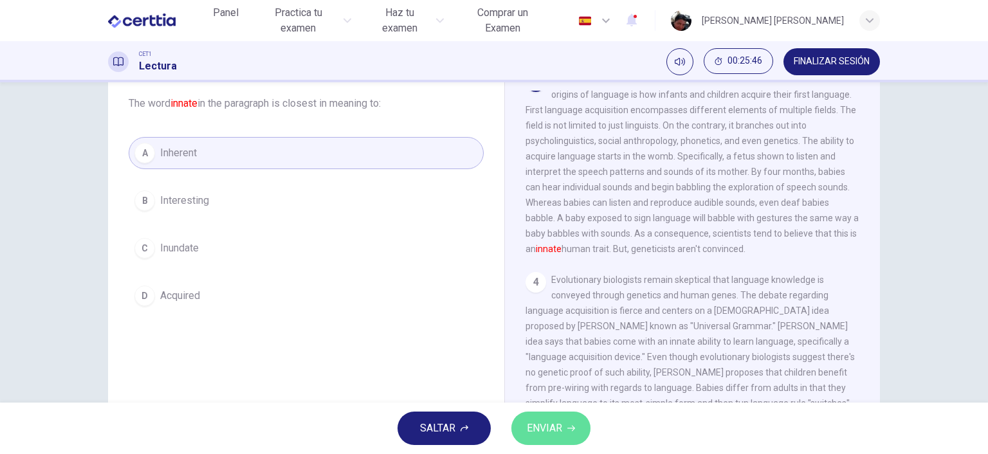
click at [539, 423] on span "ENVIAR" at bounding box center [544, 428] width 35 height 18
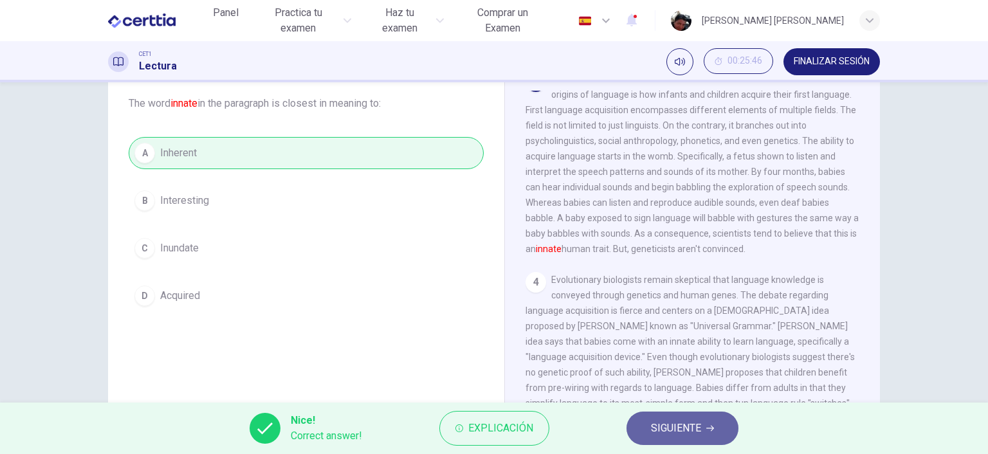
click at [693, 433] on span "SIGUIENTE" at bounding box center [676, 428] width 50 height 18
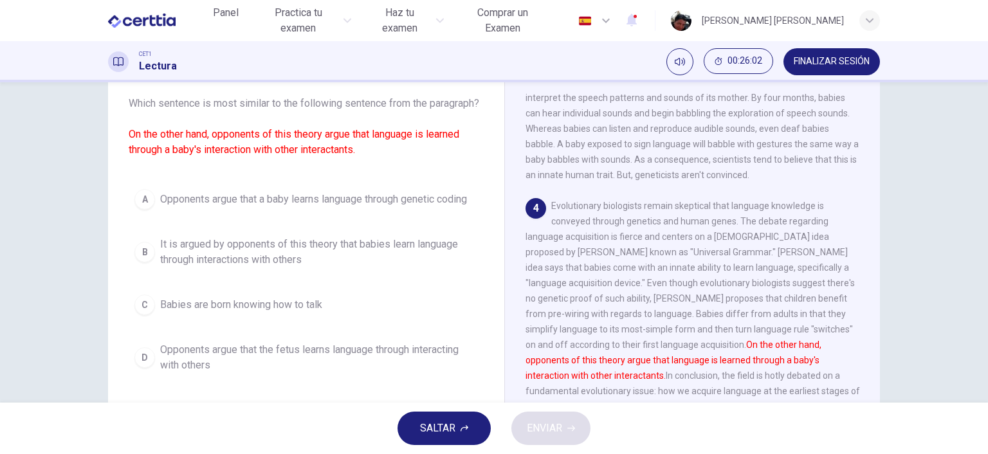
scroll to position [522, 0]
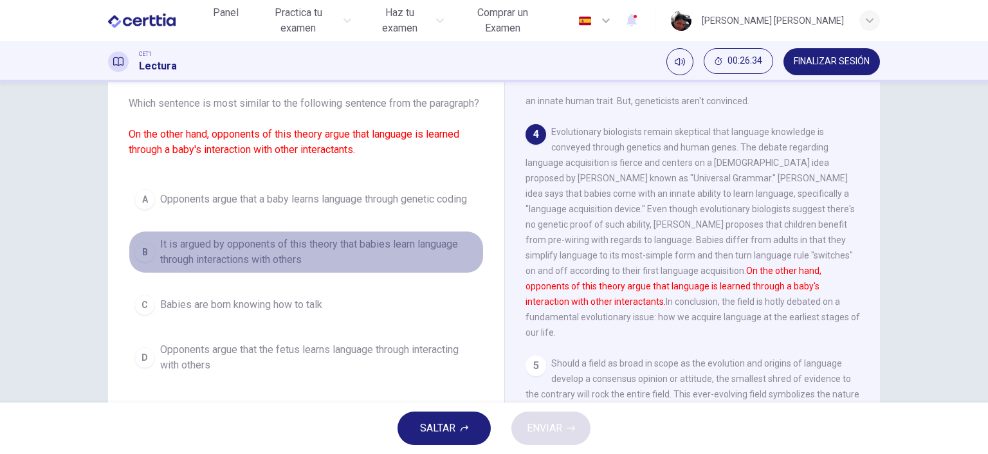
click at [279, 268] on span "It is argued by opponents of this theory that babies learn language through int…" at bounding box center [319, 252] width 318 height 31
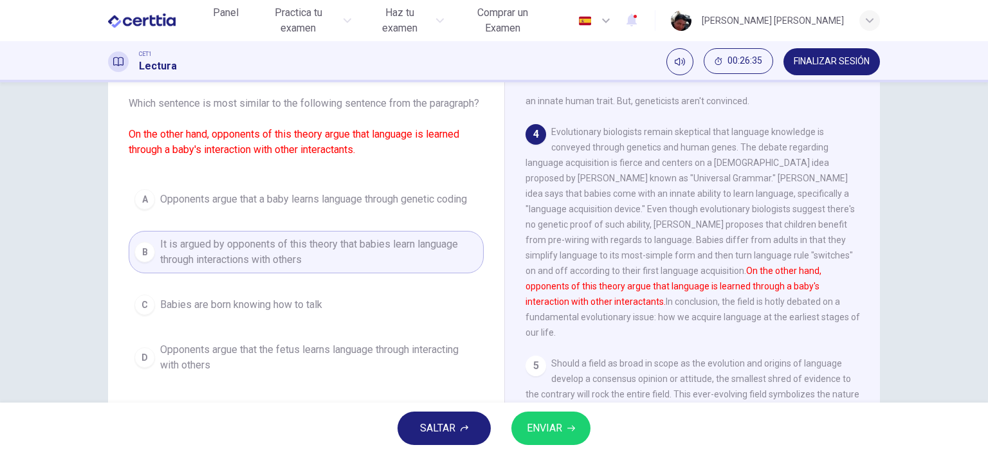
click at [541, 431] on span "ENVIAR" at bounding box center [544, 428] width 35 height 18
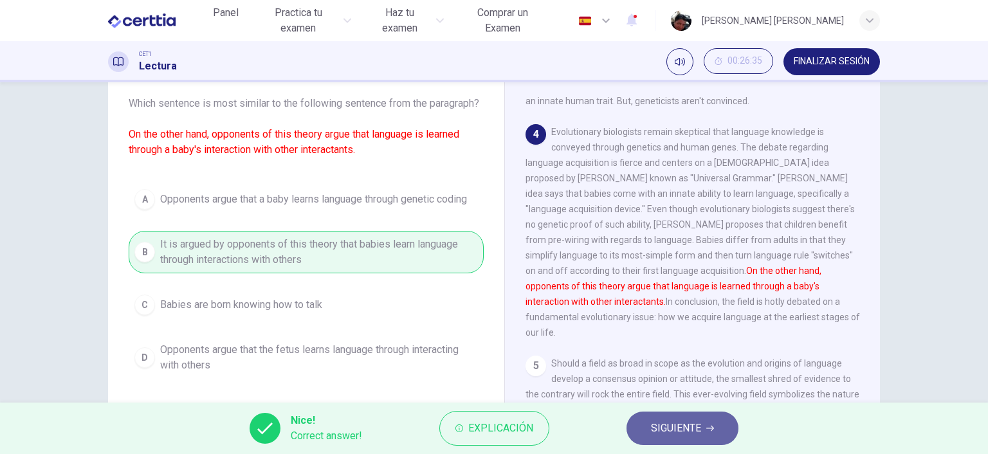
click at [649, 422] on button "SIGUIENTE" at bounding box center [682, 428] width 112 height 33
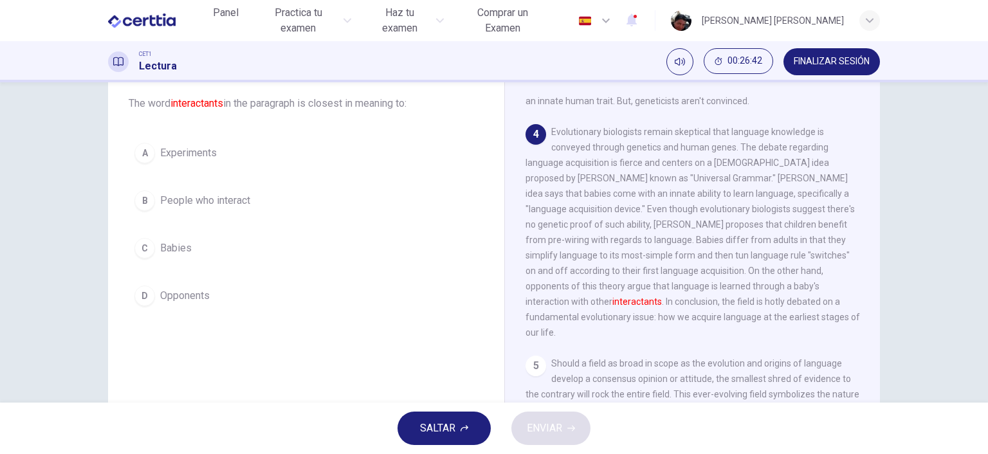
click at [225, 200] on span "People who interact" at bounding box center [205, 200] width 90 height 15
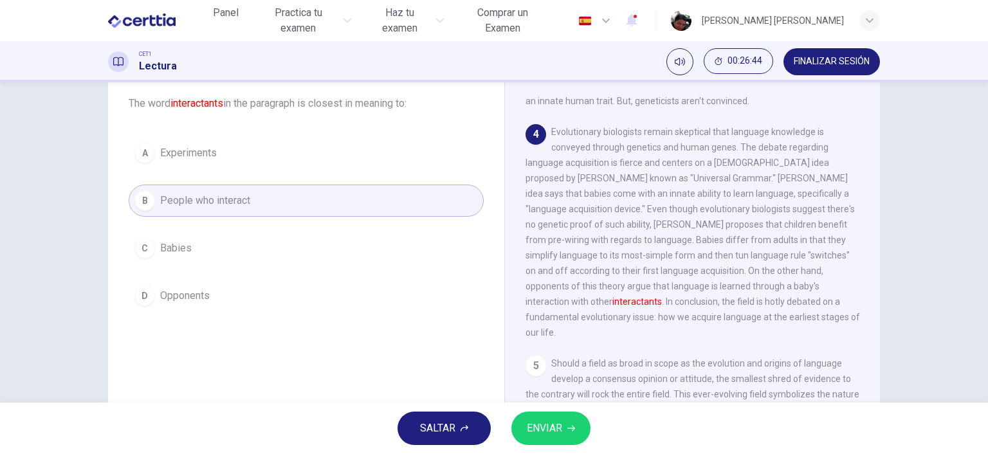
click at [555, 431] on span "ENVIAR" at bounding box center [544, 428] width 35 height 18
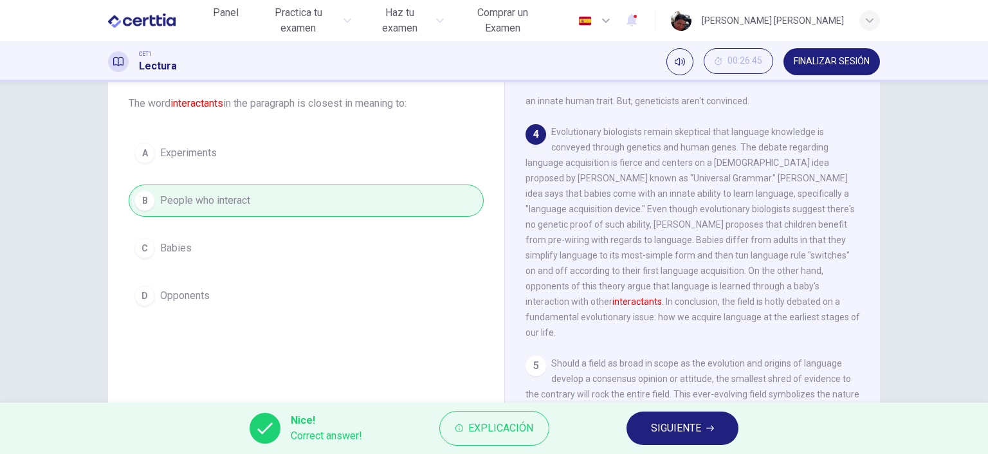
click at [663, 435] on span "SIGUIENTE" at bounding box center [676, 428] width 50 height 18
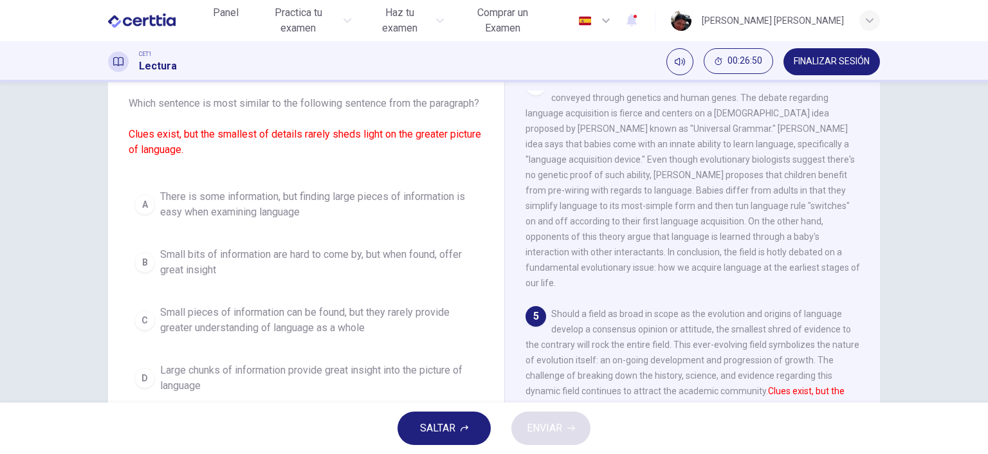
scroll to position [597, 0]
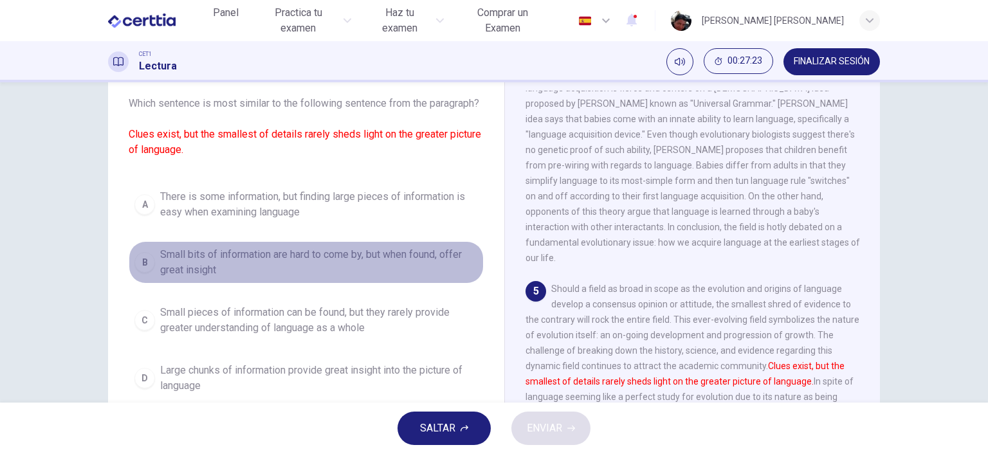
click at [295, 270] on span "Small bits of information are hard to come by, but when found, offer great insi…" at bounding box center [319, 262] width 318 height 31
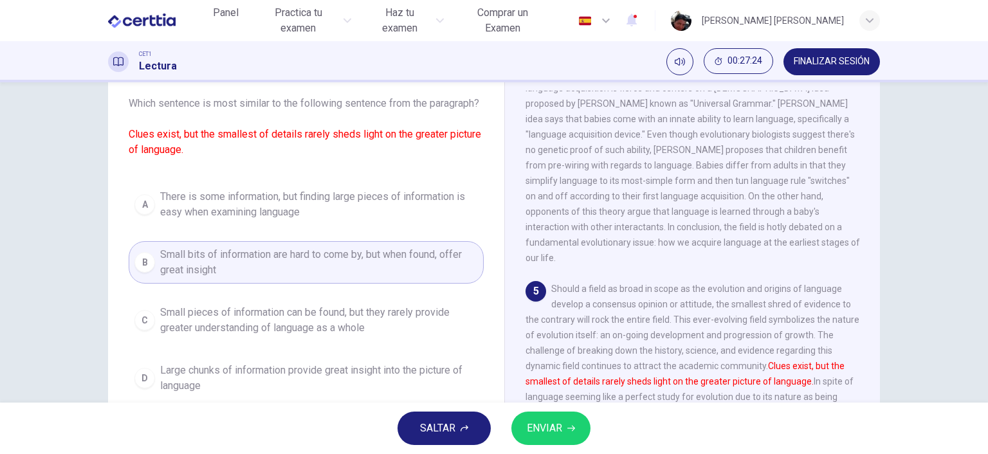
click at [553, 428] on span "ENVIAR" at bounding box center [544, 428] width 35 height 18
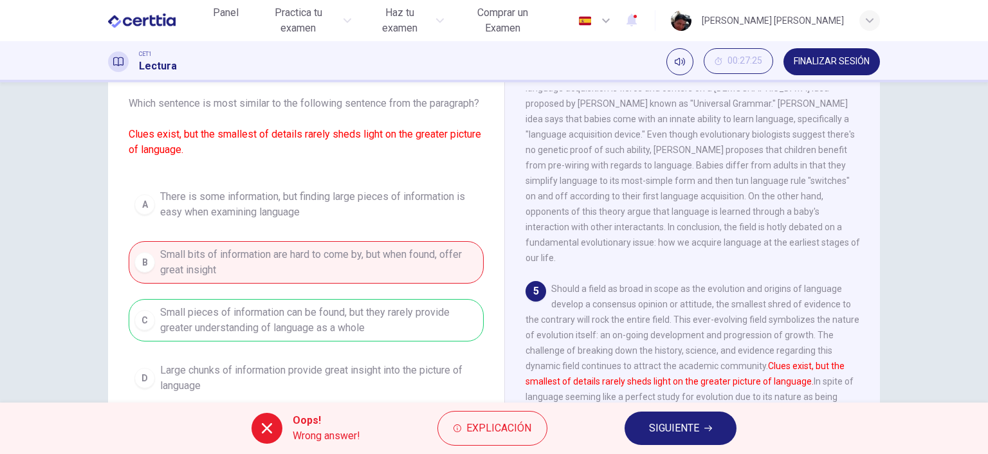
click at [653, 431] on span "SIGUIENTE" at bounding box center [674, 428] width 50 height 18
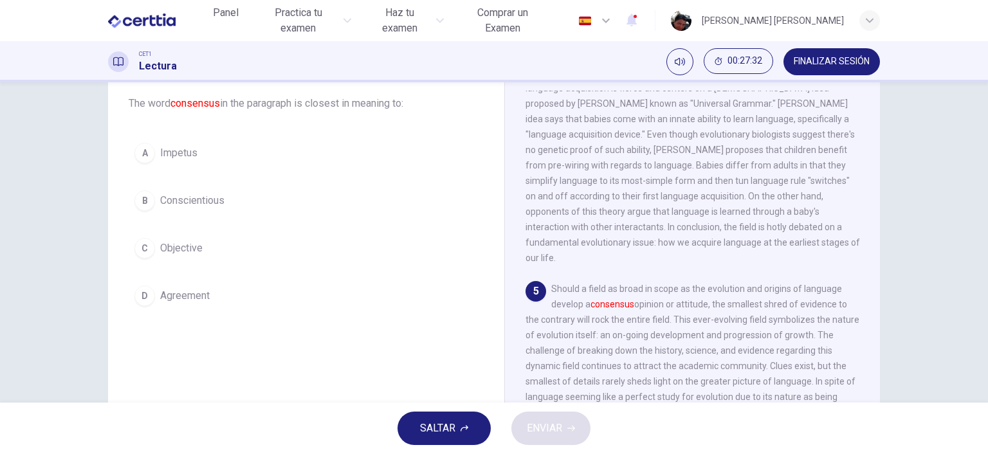
click at [193, 298] on span "Agreement" at bounding box center [185, 295] width 50 height 15
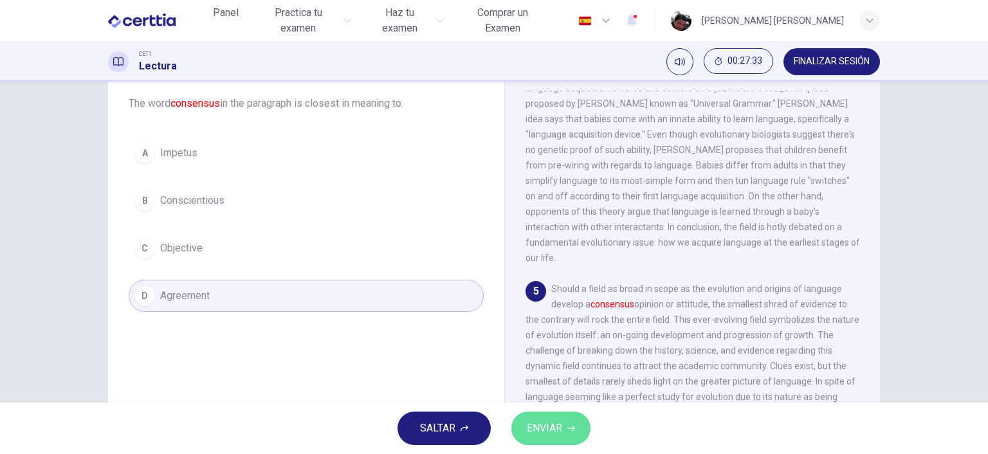
click at [552, 431] on span "ENVIAR" at bounding box center [544, 428] width 35 height 18
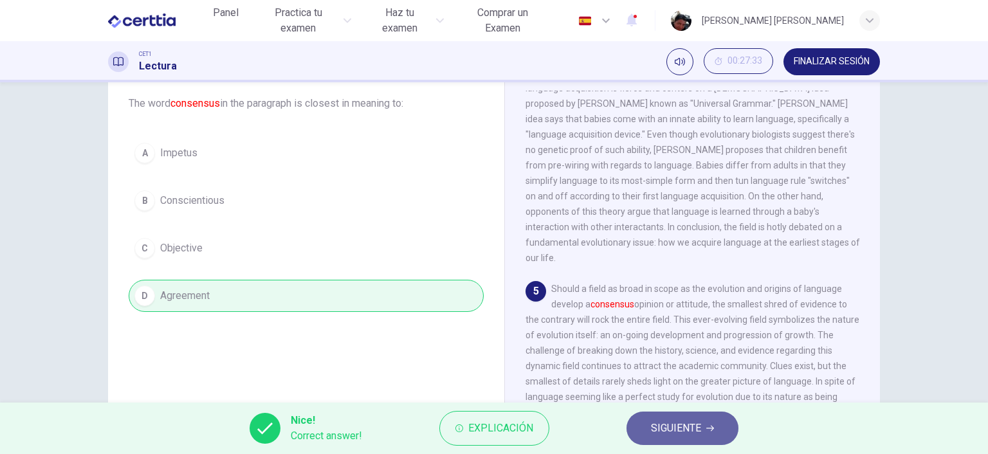
click at [670, 423] on span "SIGUIENTE" at bounding box center [676, 428] width 50 height 18
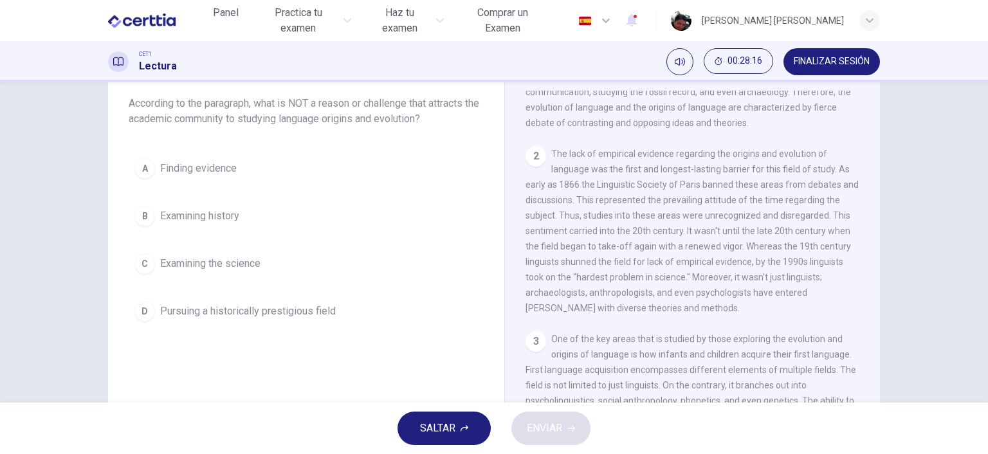
scroll to position [0, 0]
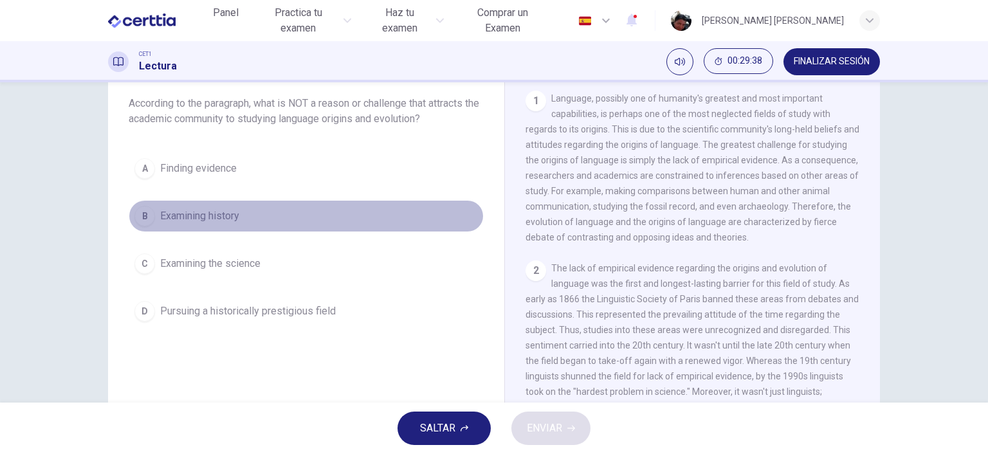
click at [192, 216] on span "Examining history" at bounding box center [199, 215] width 79 height 15
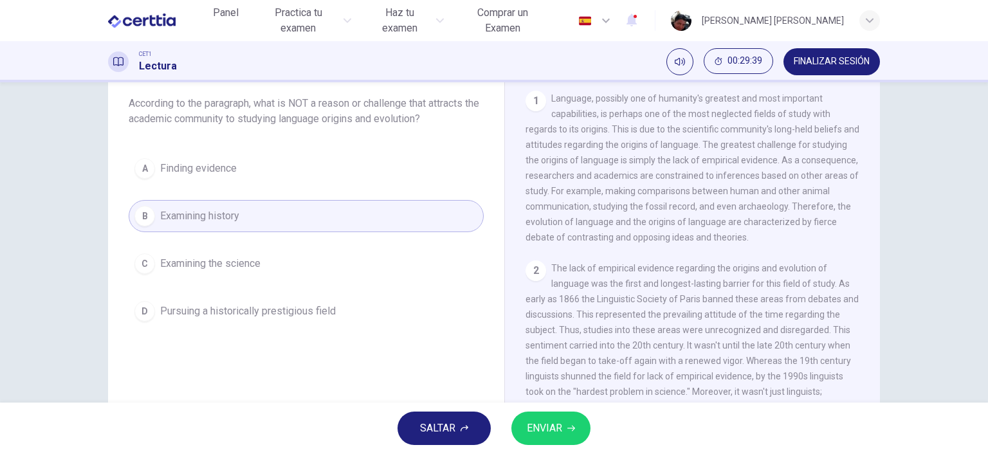
click at [548, 422] on span "ENVIAR" at bounding box center [544, 428] width 35 height 18
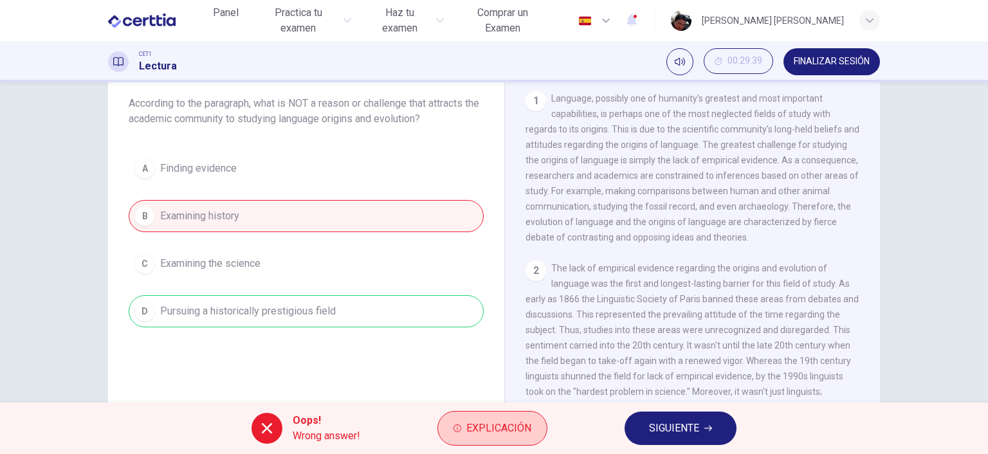
click at [500, 427] on span "Explicación" at bounding box center [498, 428] width 65 height 18
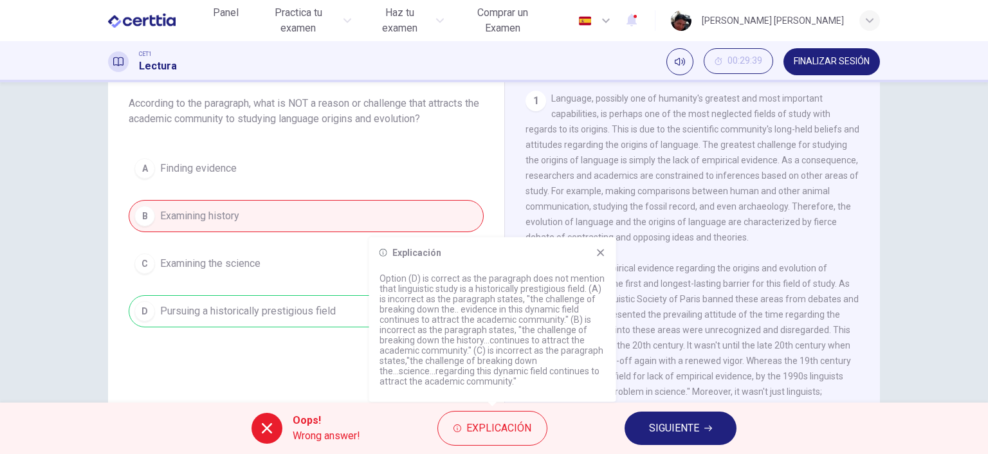
click at [667, 428] on span "SIGUIENTE" at bounding box center [674, 428] width 50 height 18
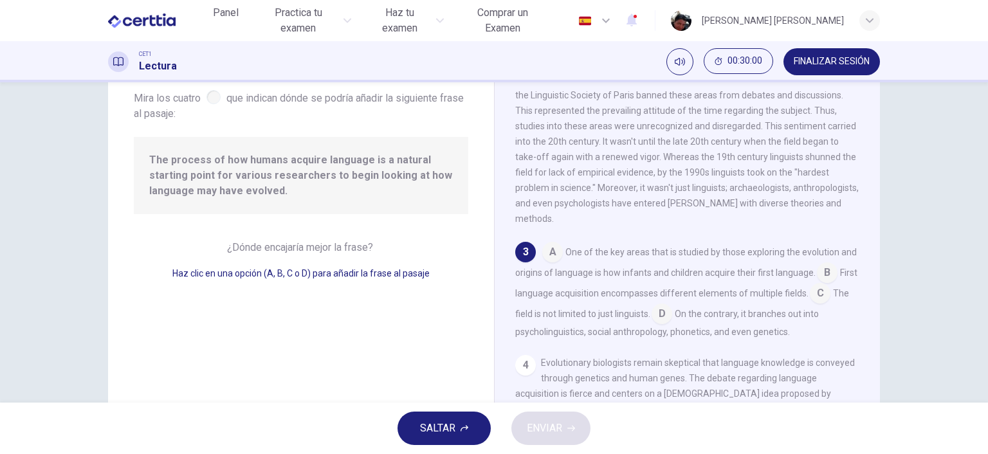
scroll to position [104, 0]
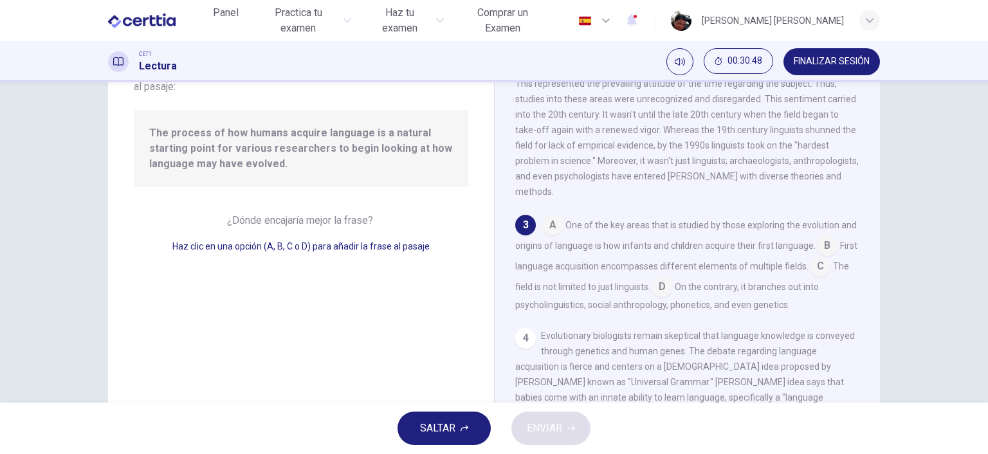
click at [556, 216] on input at bounding box center [552, 226] width 21 height 21
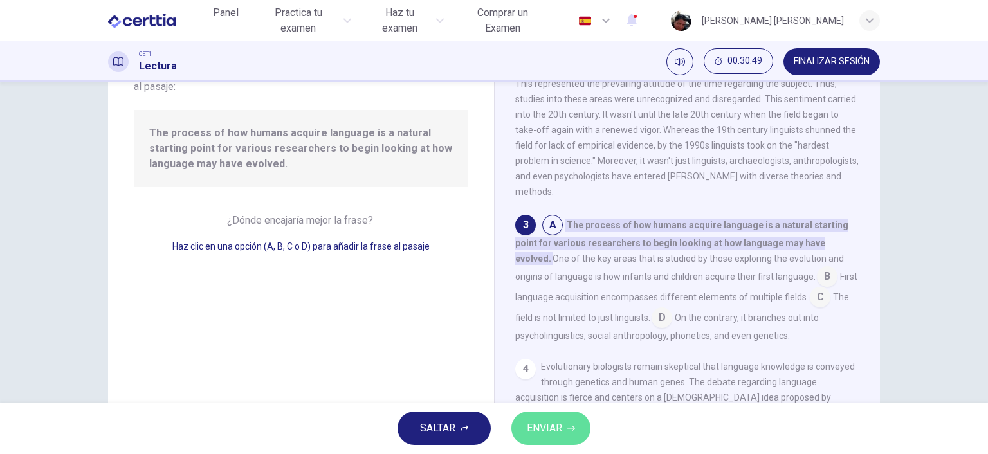
click at [551, 428] on span "ENVIAR" at bounding box center [544, 428] width 35 height 18
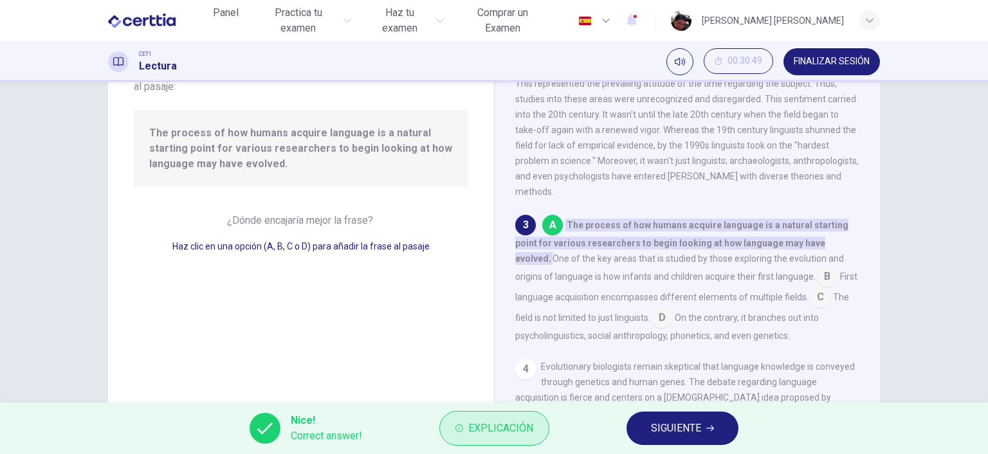
click at [494, 428] on span "Explicación" at bounding box center [500, 428] width 65 height 18
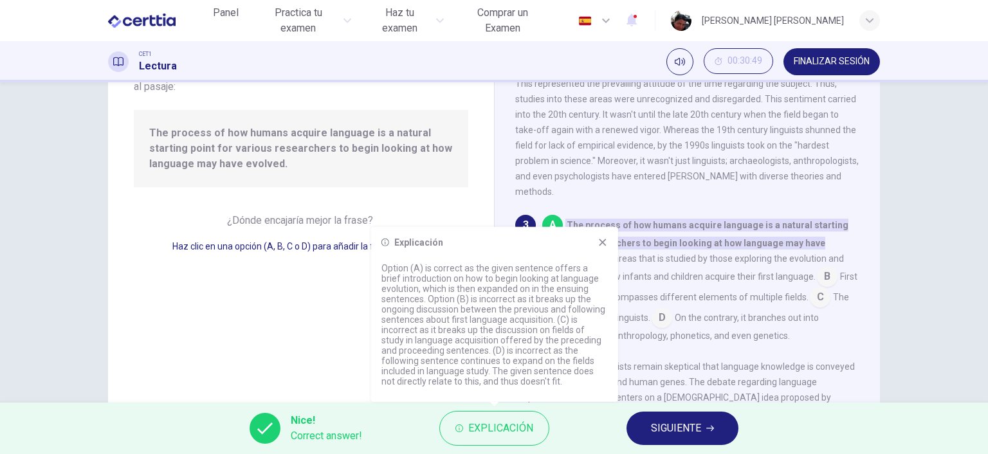
click at [645, 425] on button "SIGUIENTE" at bounding box center [682, 428] width 112 height 33
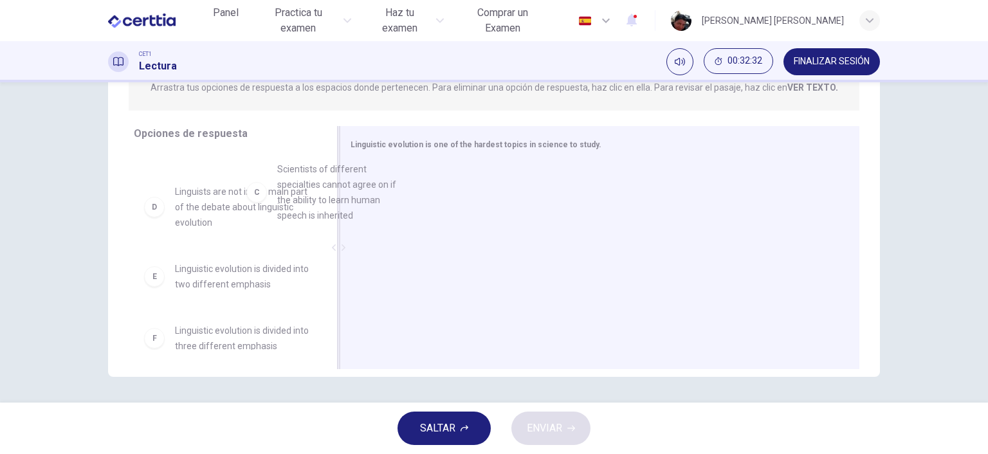
scroll to position [140, 0]
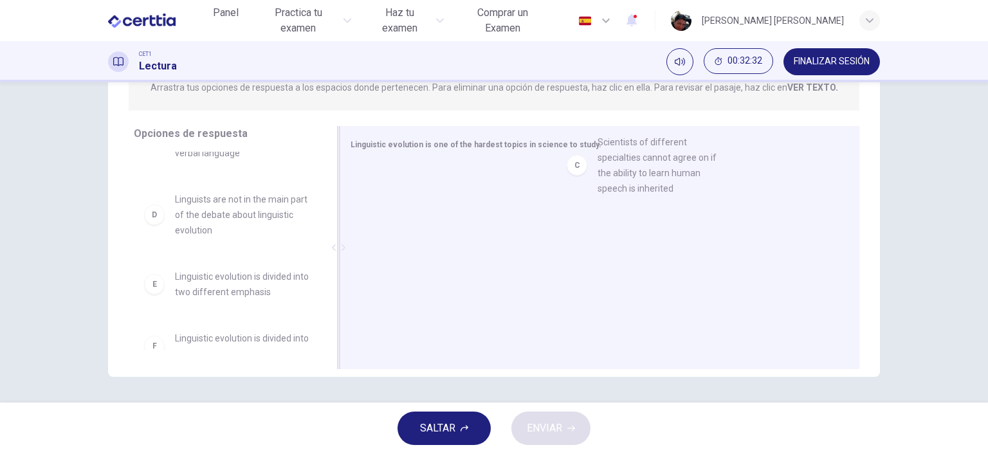
drag, startPoint x: 210, startPoint y: 206, endPoint x: 642, endPoint y: 156, distance: 435.0
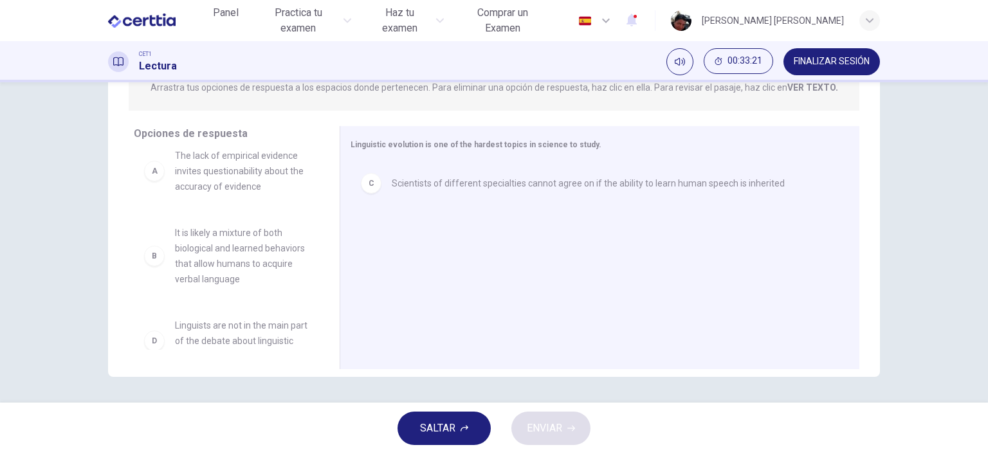
scroll to position [0, 0]
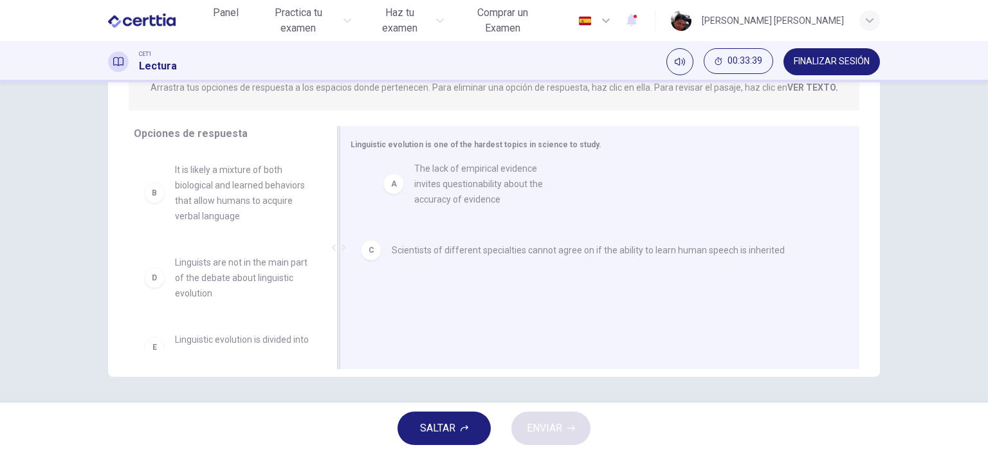
drag, startPoint x: 208, startPoint y: 190, endPoint x: 454, endPoint y: 188, distance: 245.7
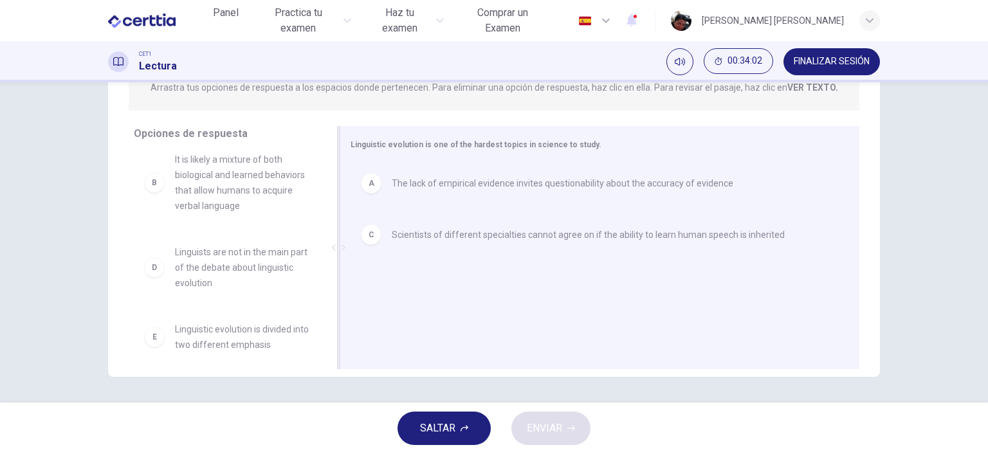
scroll to position [9, 0]
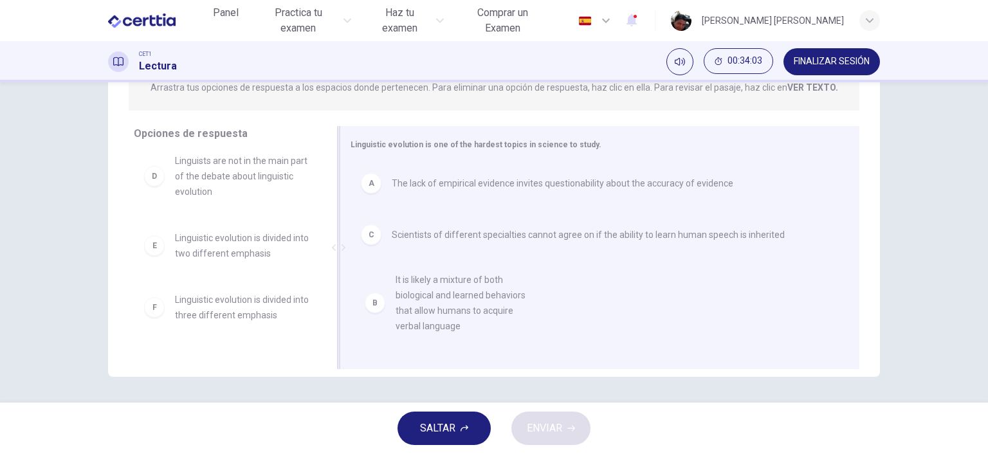
drag, startPoint x: 212, startPoint y: 184, endPoint x: 440, endPoint y: 316, distance: 263.6
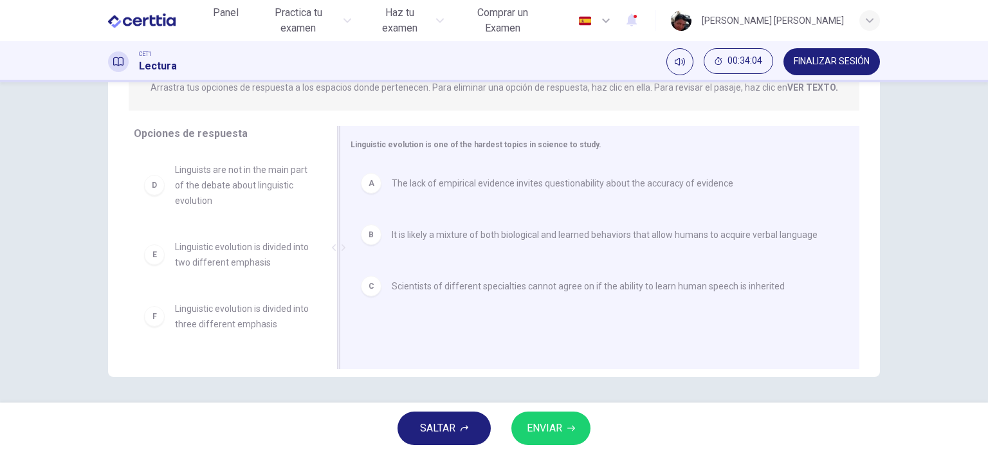
scroll to position [0, 0]
click at [547, 433] on span "ENVIAR" at bounding box center [544, 428] width 35 height 18
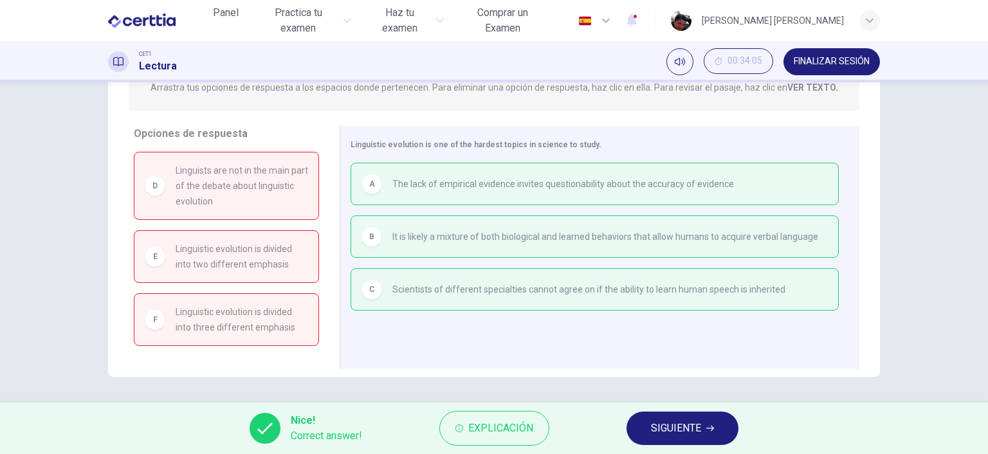
click at [664, 430] on span "SIGUIENTE" at bounding box center [676, 428] width 50 height 18
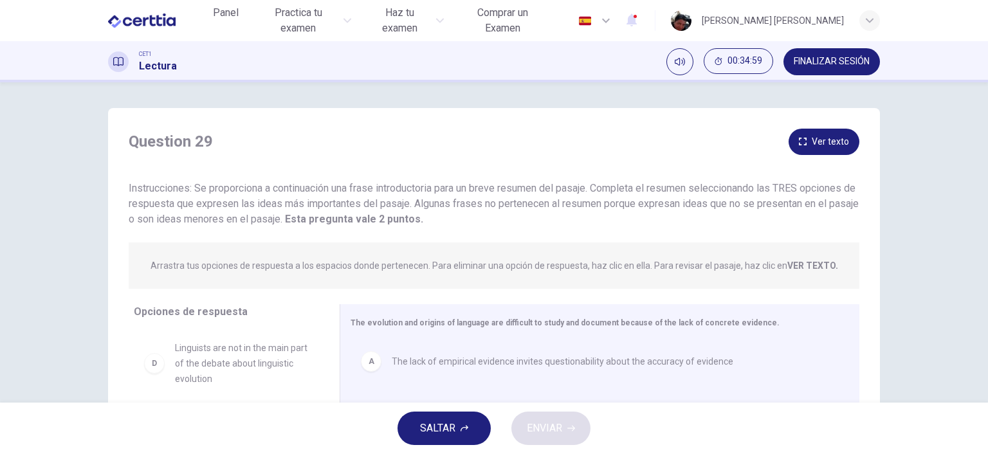
click at [817, 141] on button "Ver texto" at bounding box center [823, 142] width 71 height 26
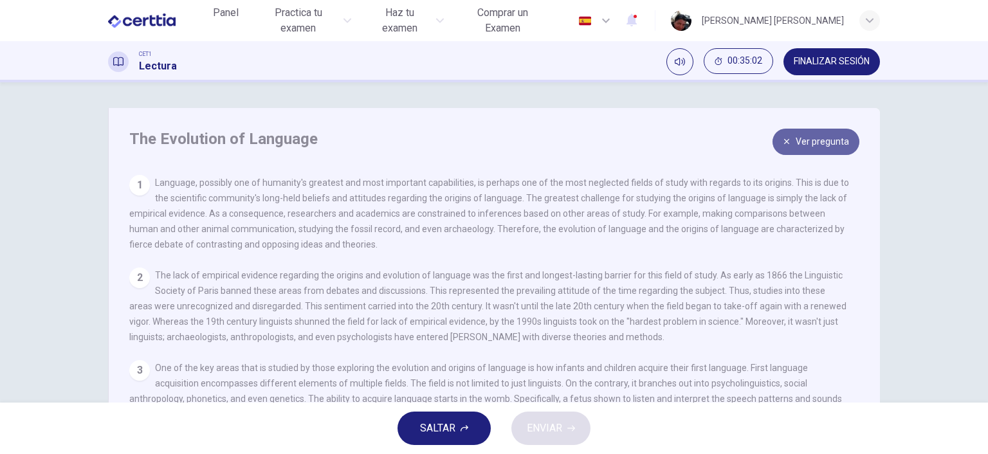
click at [809, 140] on button "Ver pregunta" at bounding box center [815, 142] width 87 height 26
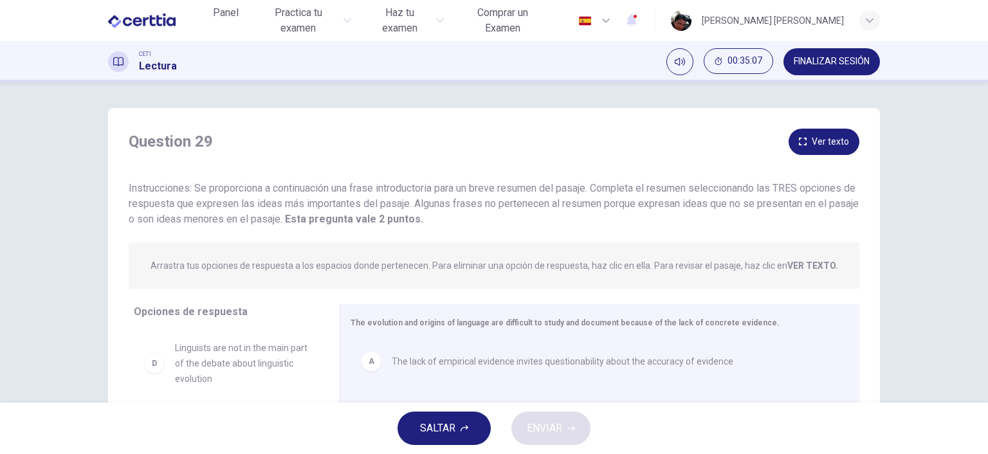
scroll to position [178, 0]
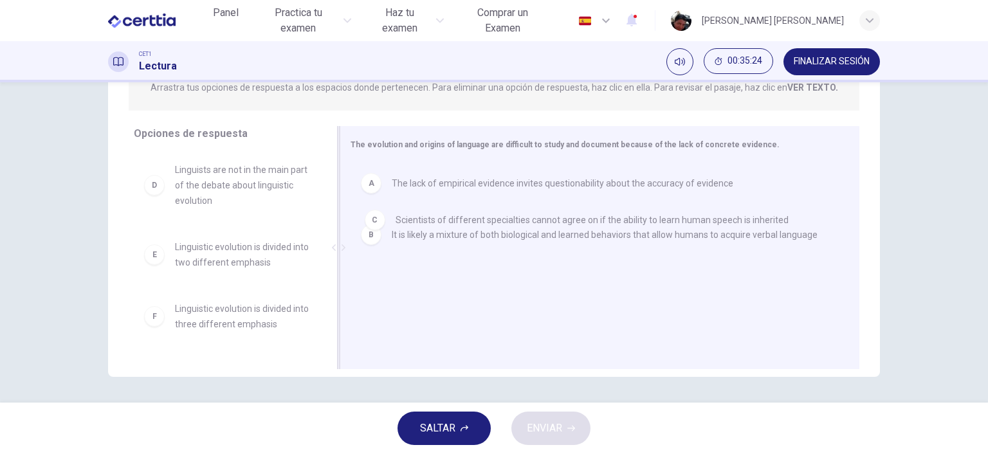
drag, startPoint x: 504, startPoint y: 291, endPoint x: 505, endPoint y: 220, distance: 71.4
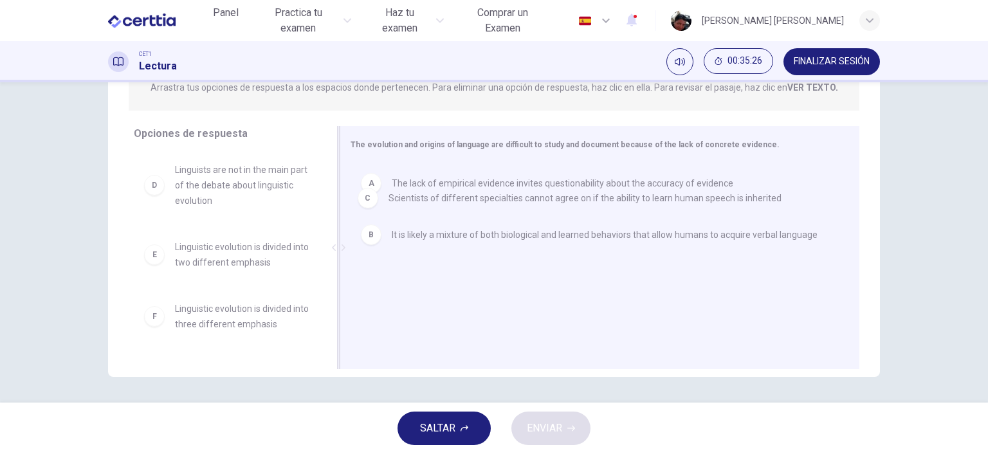
drag, startPoint x: 518, startPoint y: 284, endPoint x: 505, endPoint y: 181, distance: 104.3
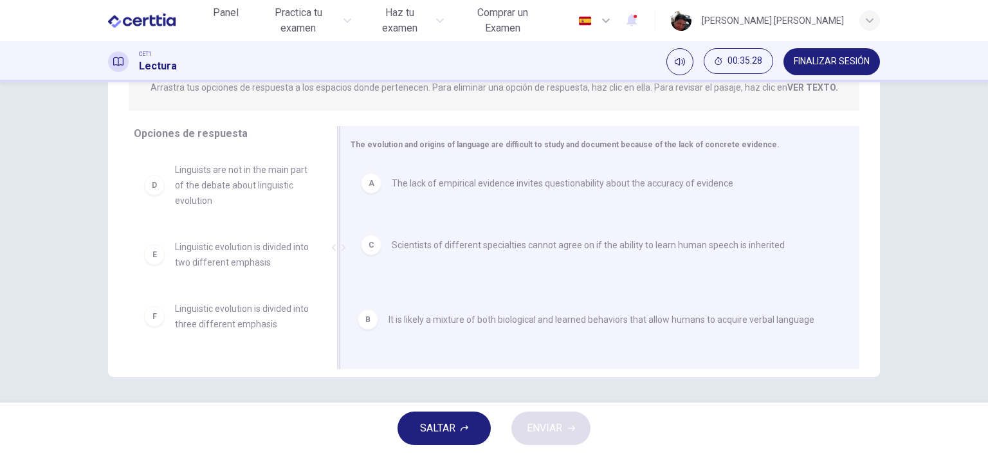
drag, startPoint x: 486, startPoint y: 237, endPoint x: 480, endPoint y: 325, distance: 88.9
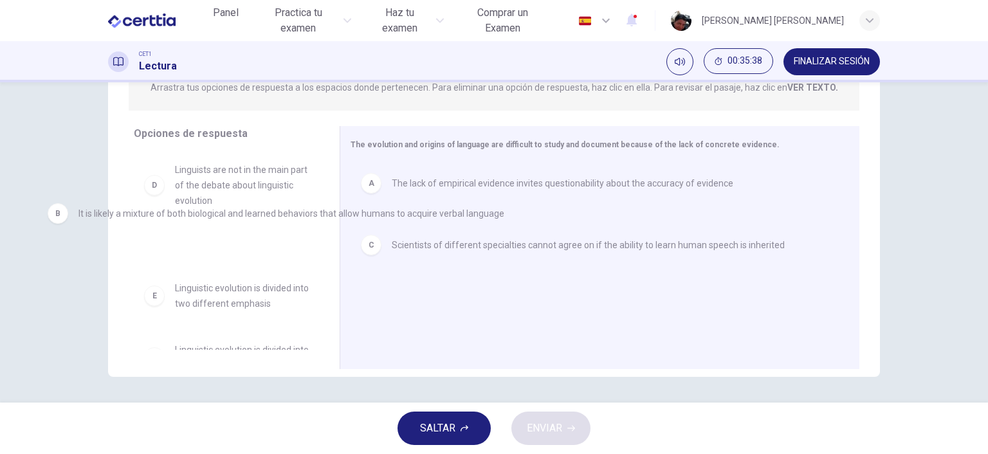
drag, startPoint x: 529, startPoint y: 237, endPoint x: 210, endPoint y: 217, distance: 319.6
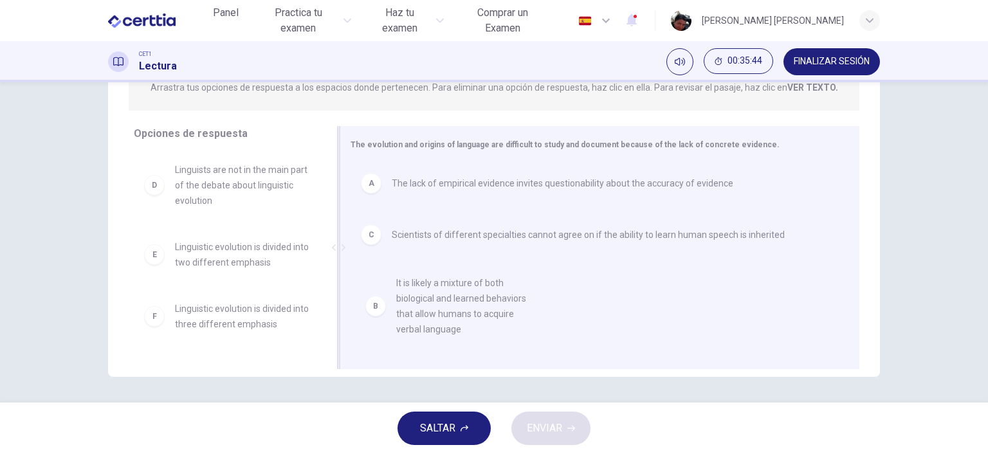
drag, startPoint x: 203, startPoint y: 193, endPoint x: 430, endPoint y: 313, distance: 256.6
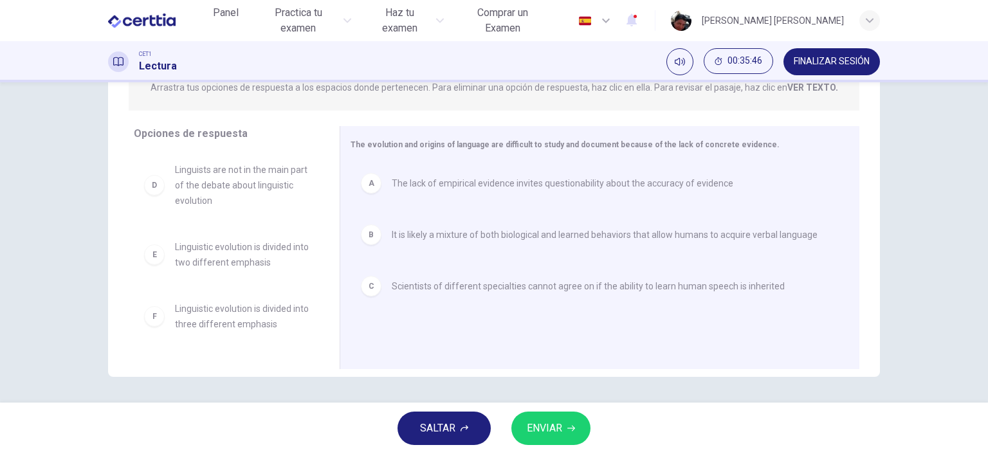
click at [554, 428] on span "ENVIAR" at bounding box center [544, 428] width 35 height 18
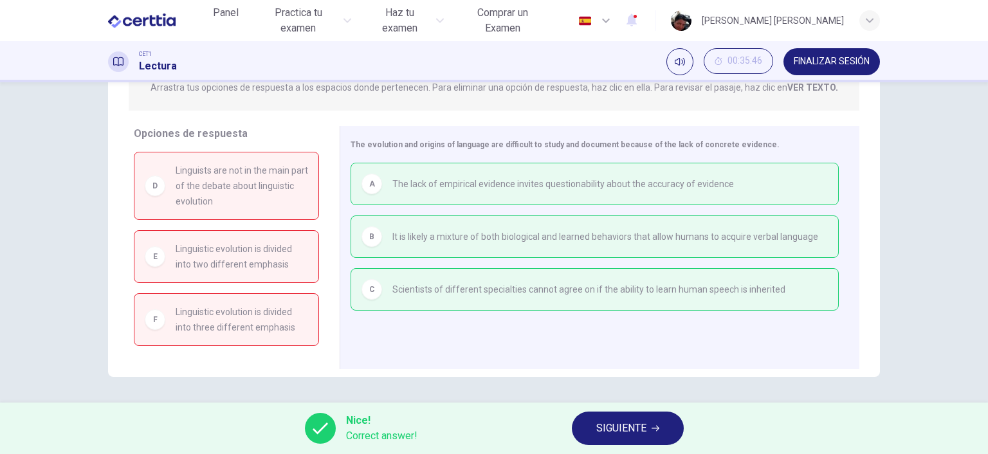
click at [611, 428] on span "SIGUIENTE" at bounding box center [621, 428] width 50 height 18
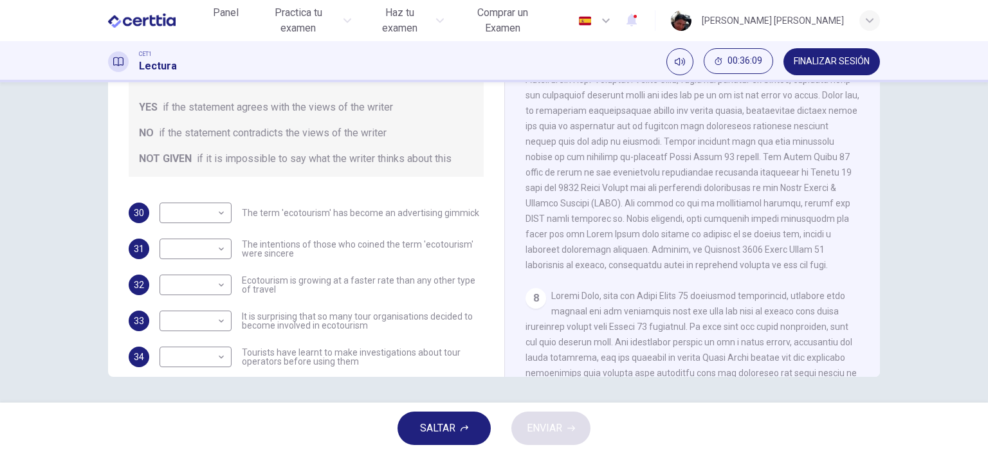
scroll to position [1258, 0]
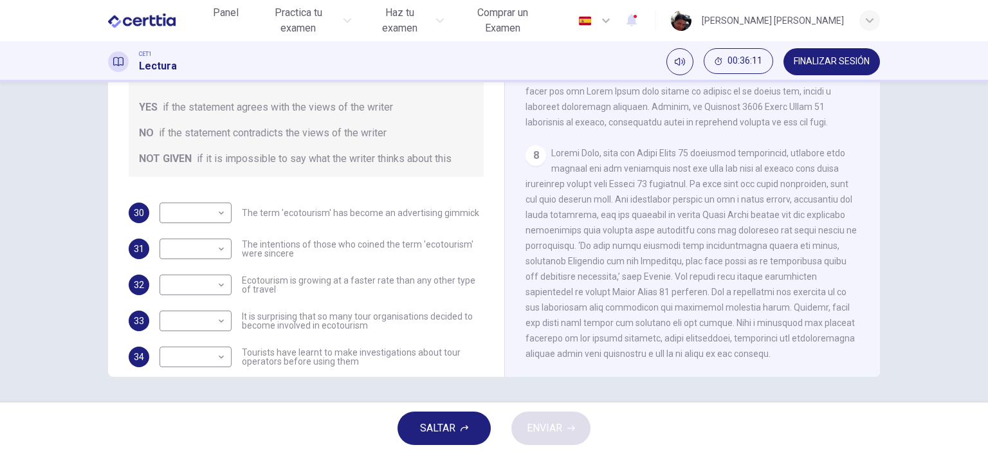
click at [839, 60] on span "FINALIZAR SESIÓN" at bounding box center [832, 62] width 76 height 10
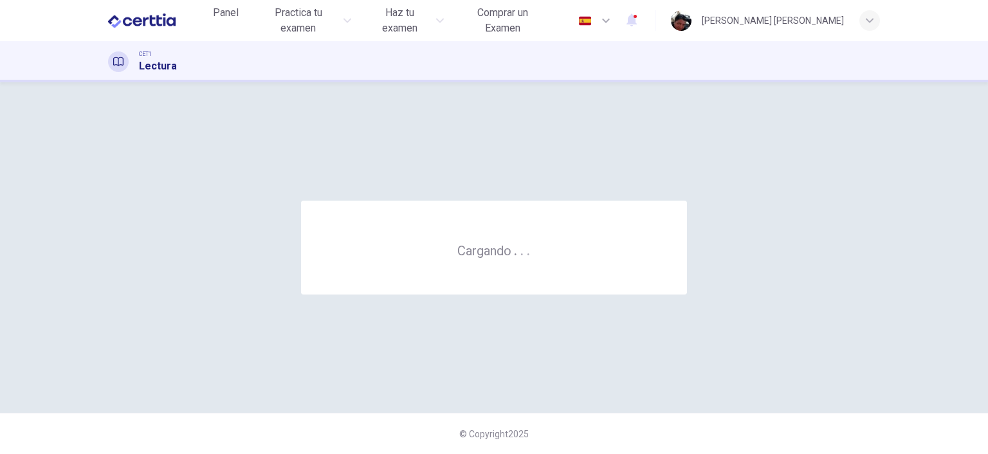
scroll to position [0, 0]
